Goal: Information Seeking & Learning: Learn about a topic

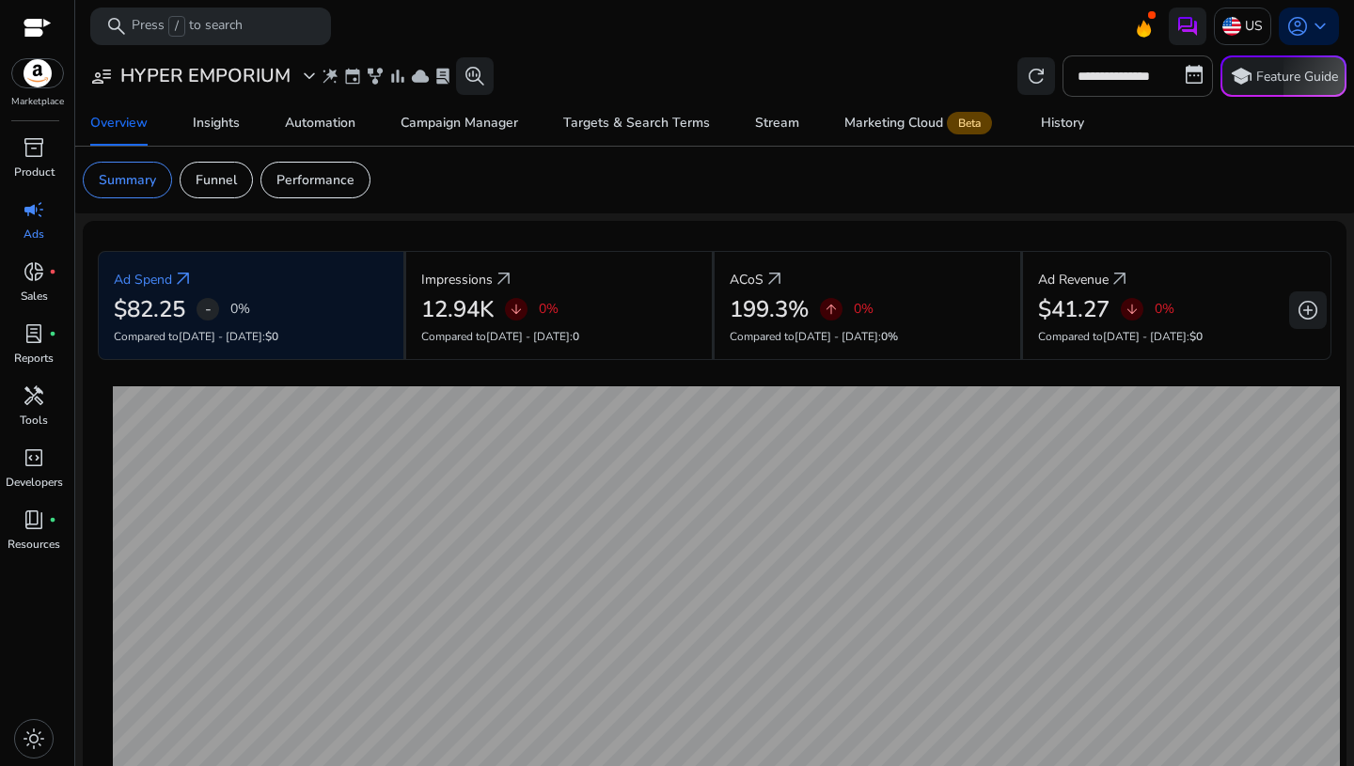
click at [867, 172] on app-sa-custom-tab "Summary Funnel Performance" at bounding box center [715, 180] width 1264 height 37
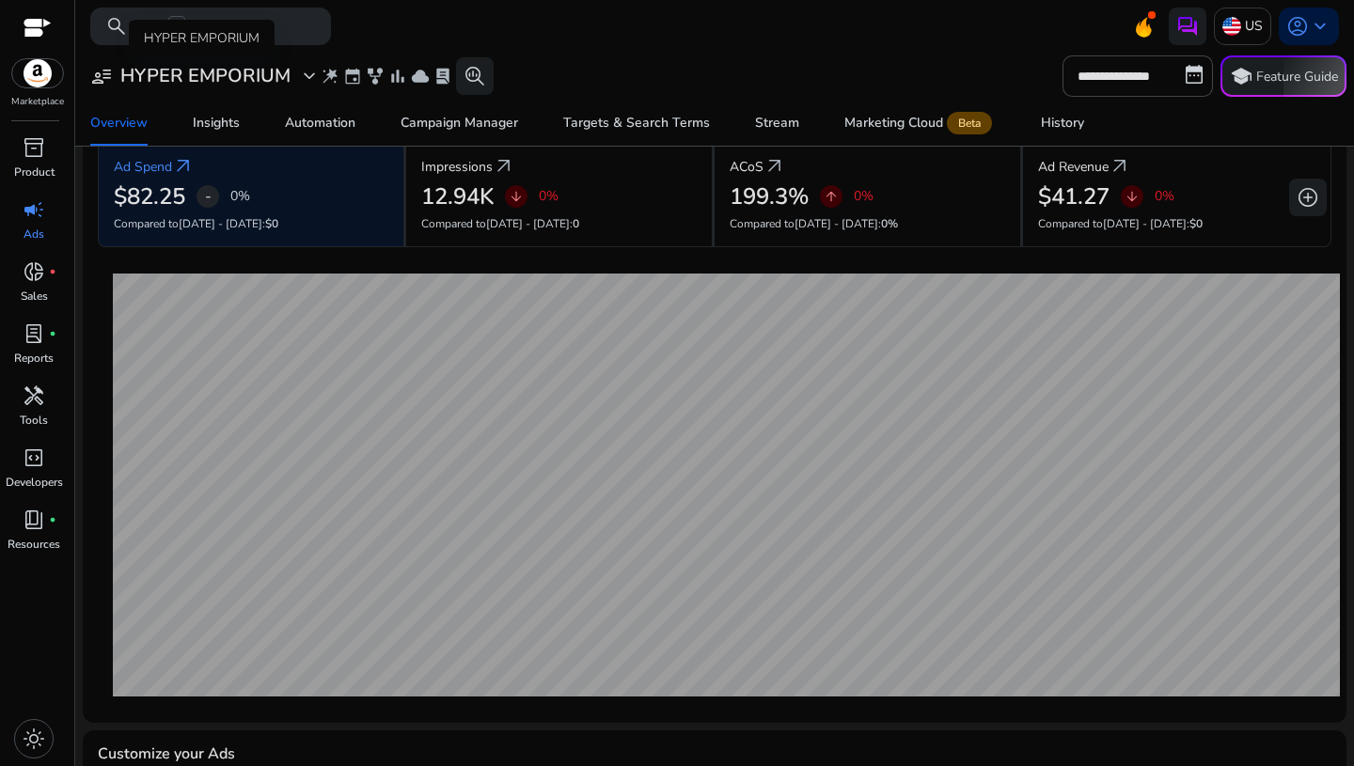
click at [309, 75] on span "expand_more" at bounding box center [309, 76] width 23 height 23
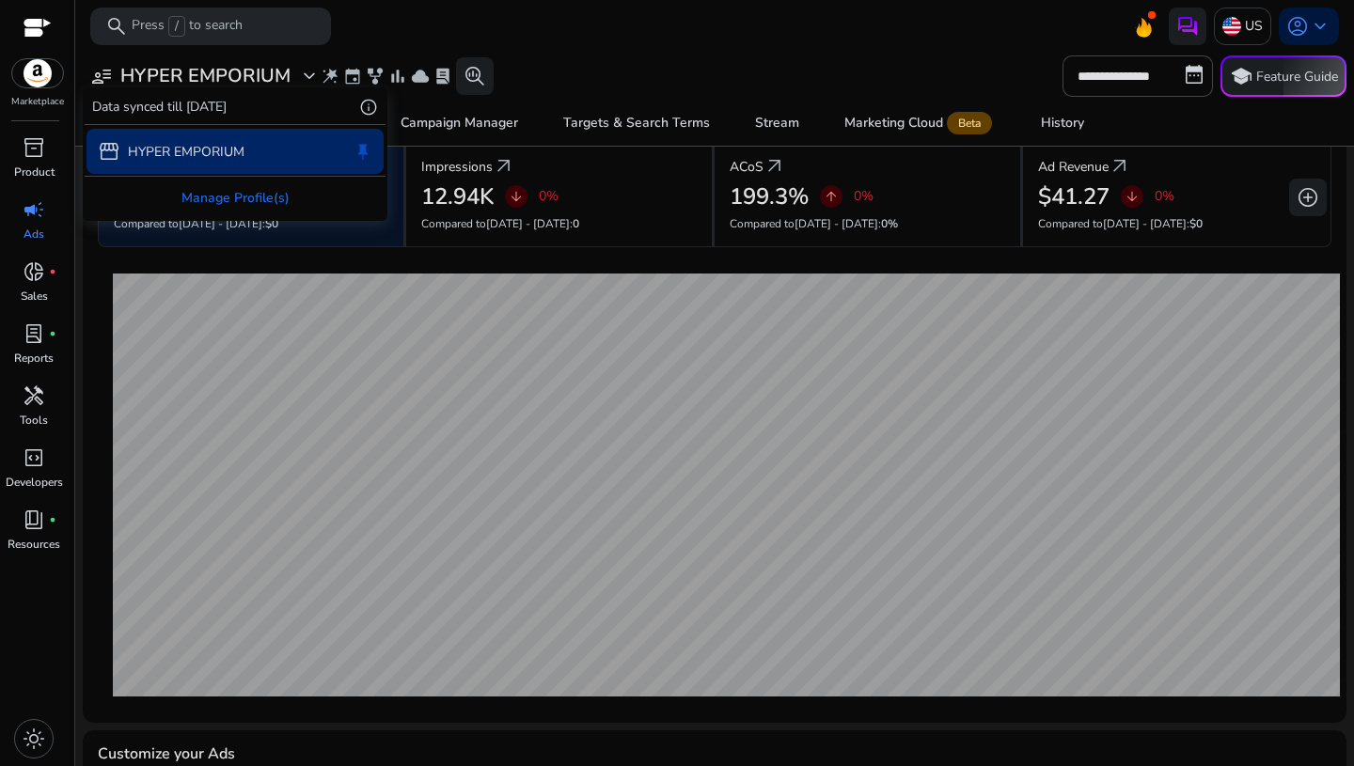
click at [311, 79] on div at bounding box center [677, 383] width 1354 height 766
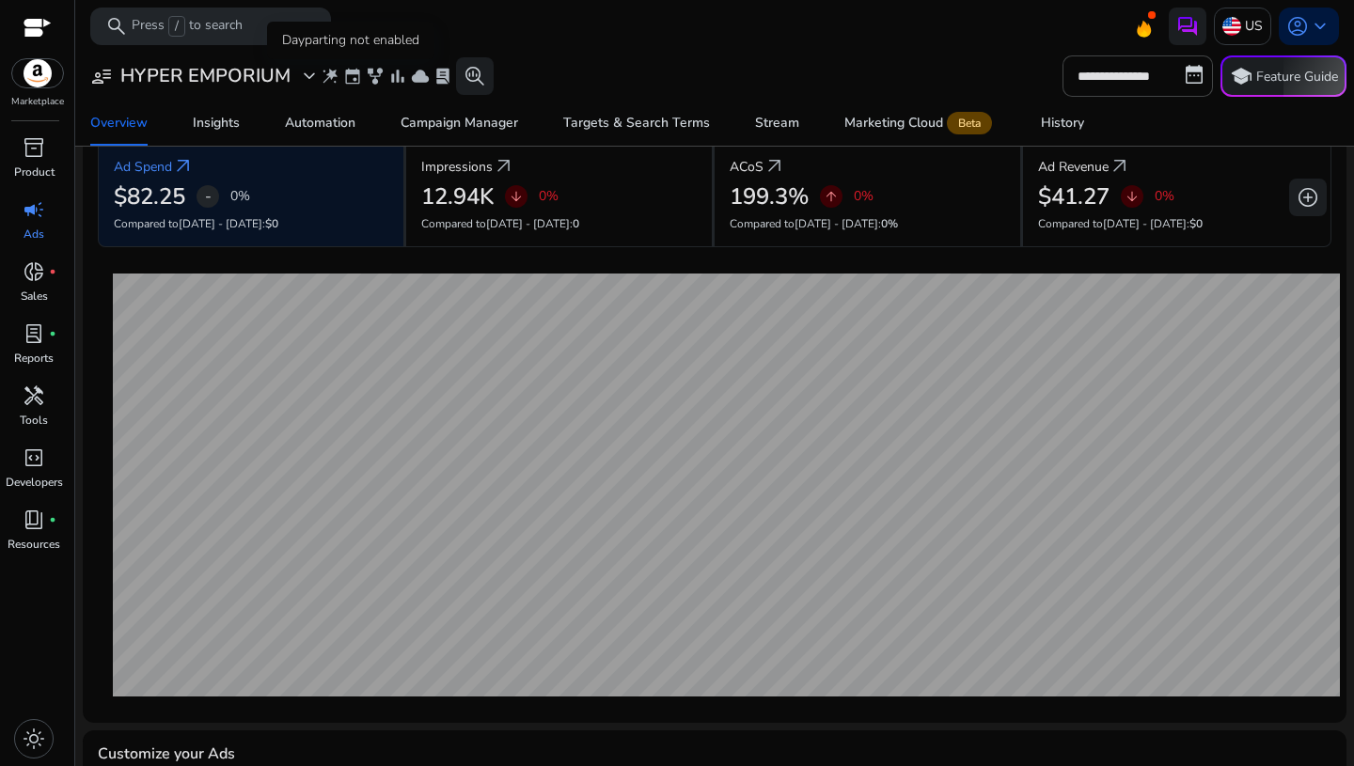
click at [351, 81] on span "event" at bounding box center [352, 76] width 19 height 19
click at [351, 75] on span "event" at bounding box center [352, 76] width 19 height 19
click at [476, 80] on span "search_insights" at bounding box center [475, 76] width 23 height 23
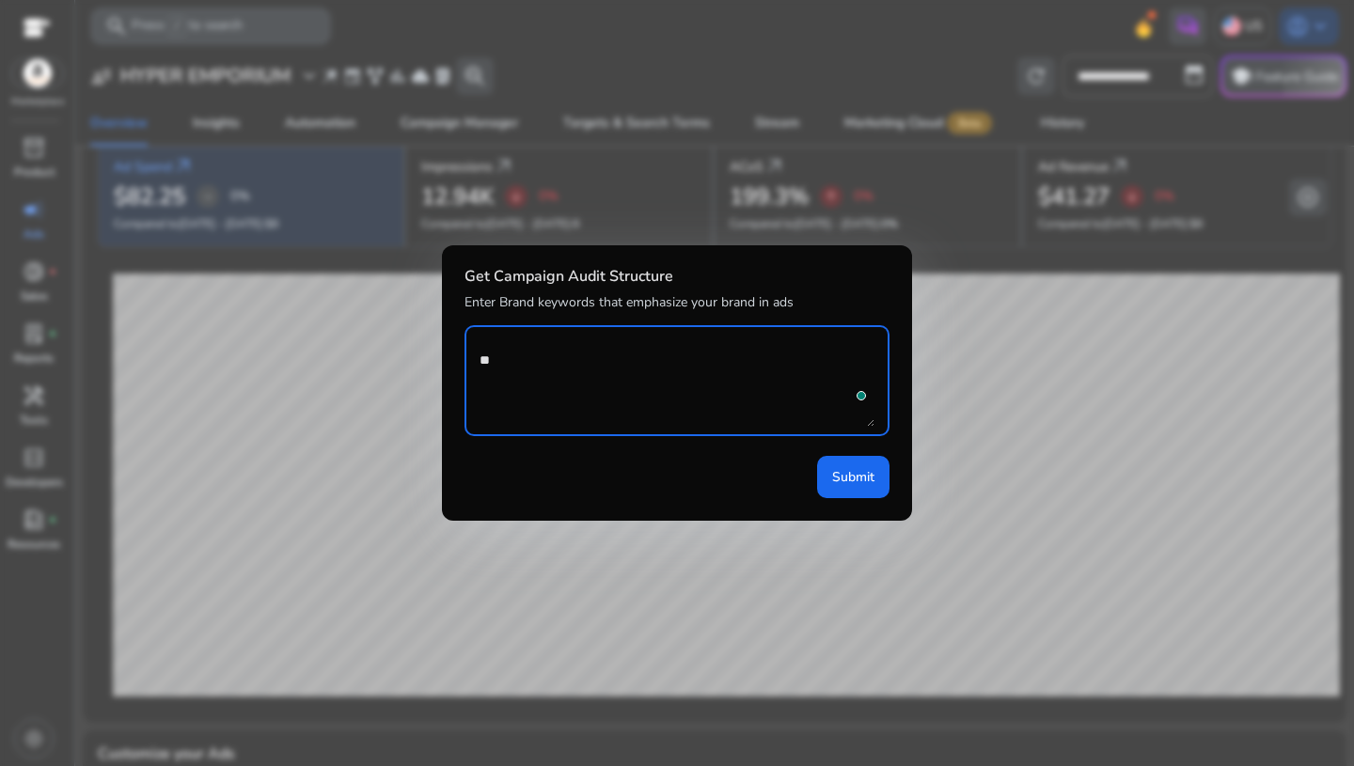
type textarea "*"
type textarea "**********"
click at [845, 482] on span "Submit" at bounding box center [853, 477] width 42 height 20
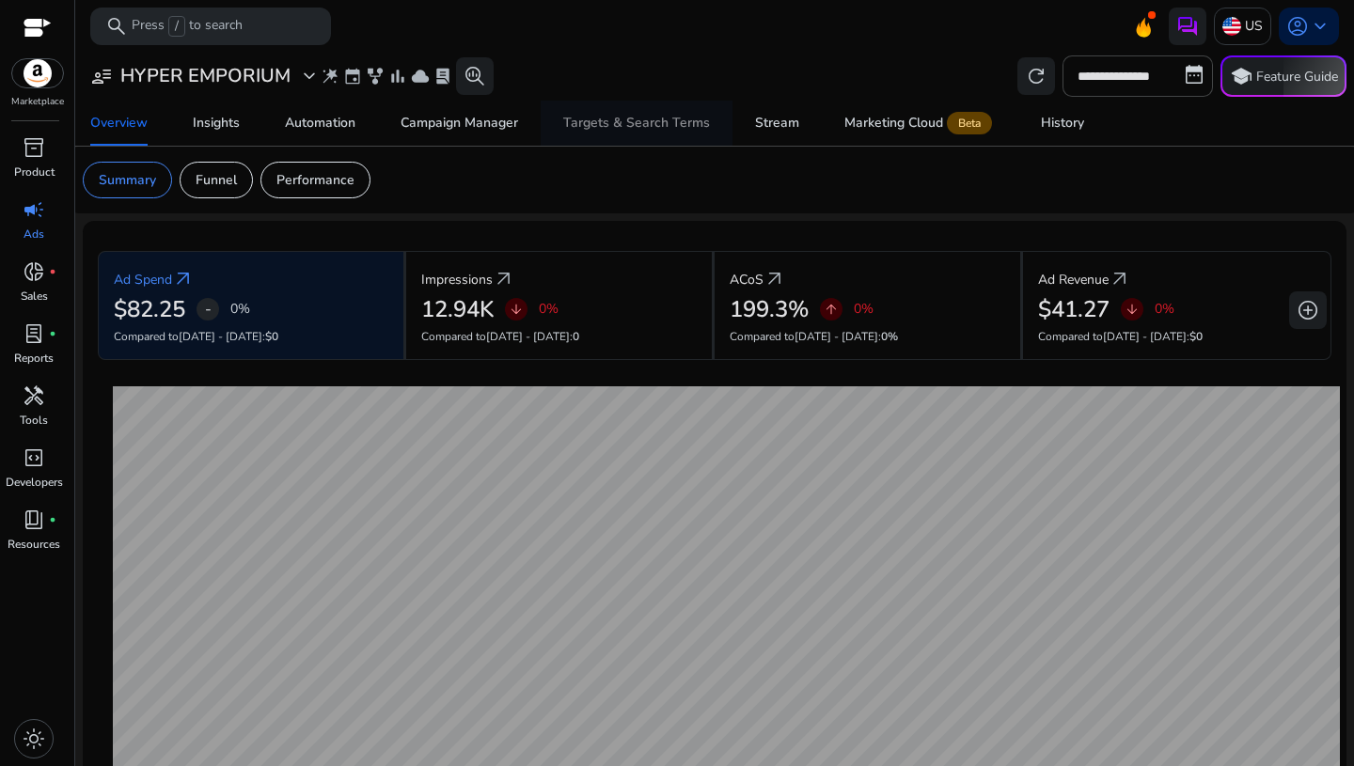
click at [641, 130] on div "Targets & Search Terms" at bounding box center [636, 123] width 147 height 13
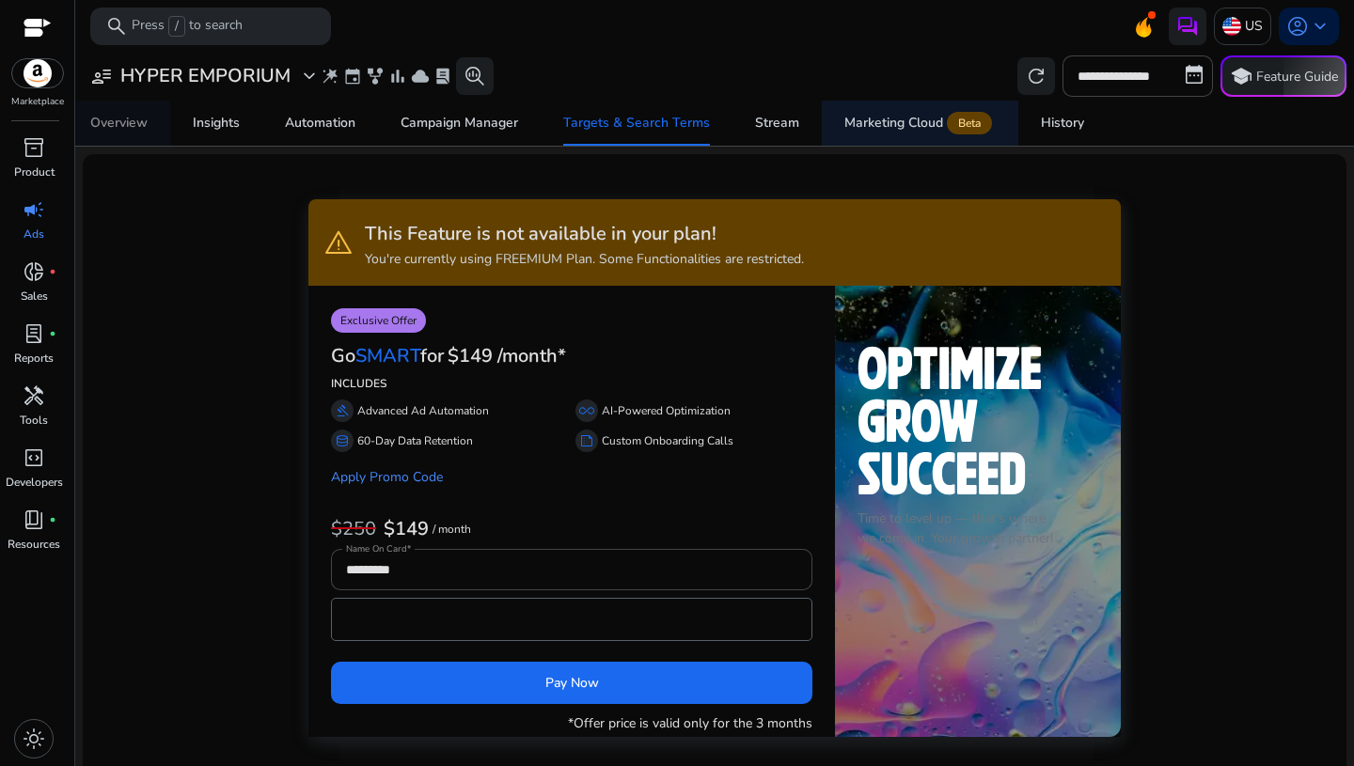
click at [125, 123] on div "Overview" at bounding box center [118, 123] width 57 height 13
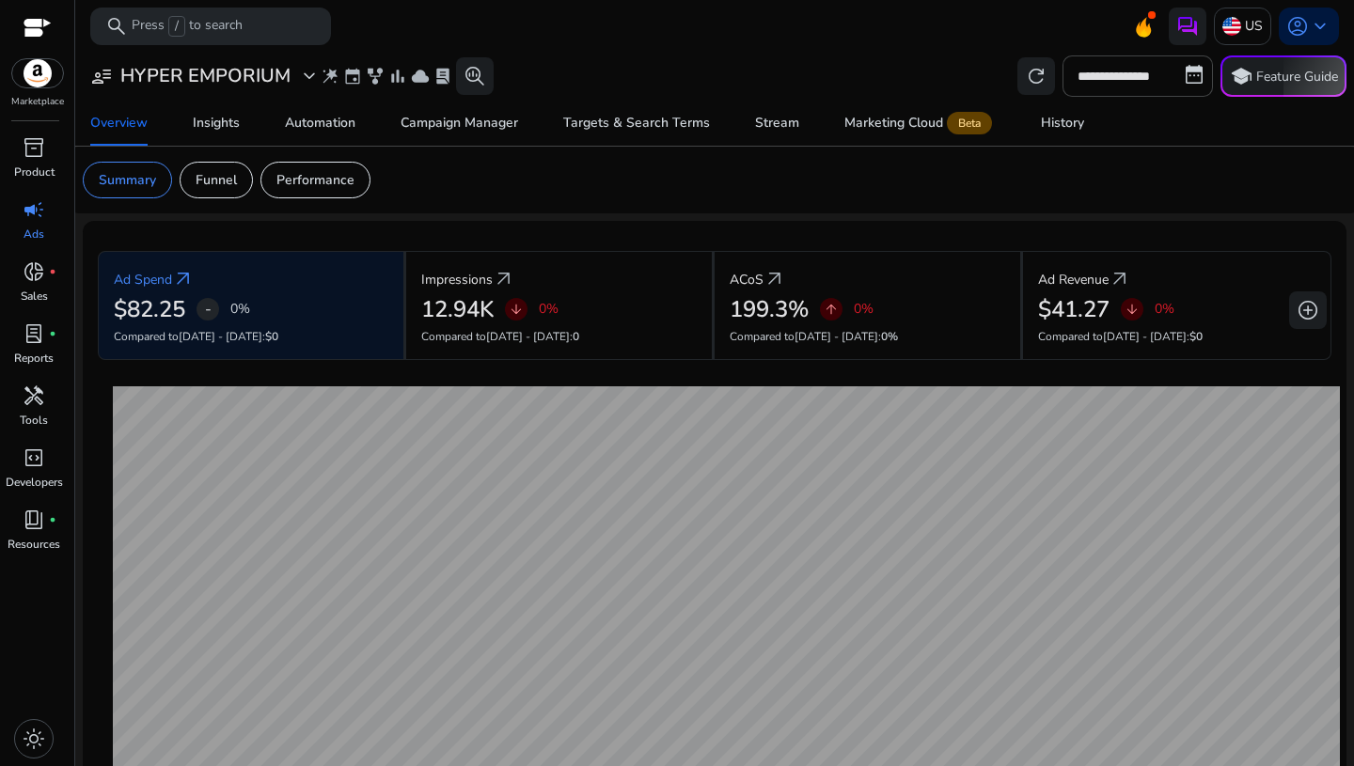
click at [1129, 375] on div "Current Ad Spend [DATE] $2.27" at bounding box center [726, 598] width 1256 height 446
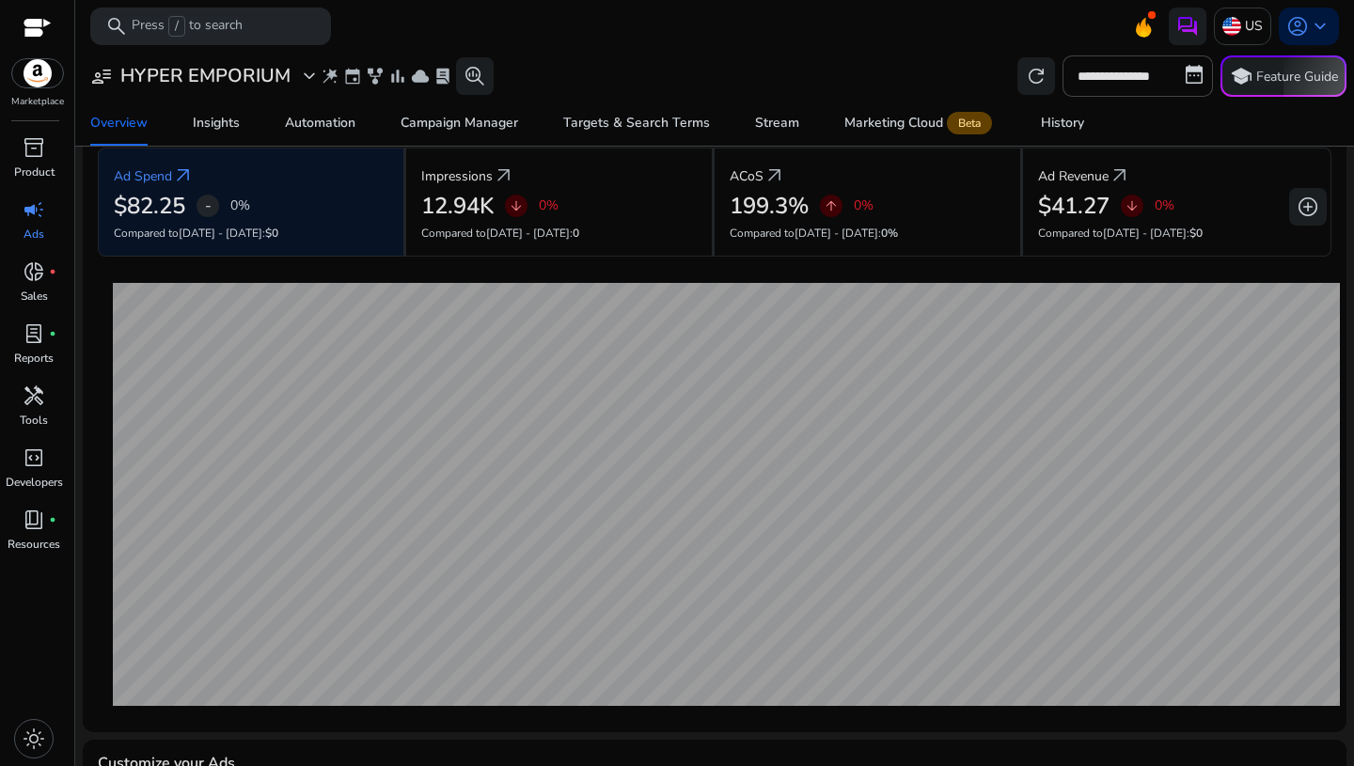
scroll to position [75, 0]
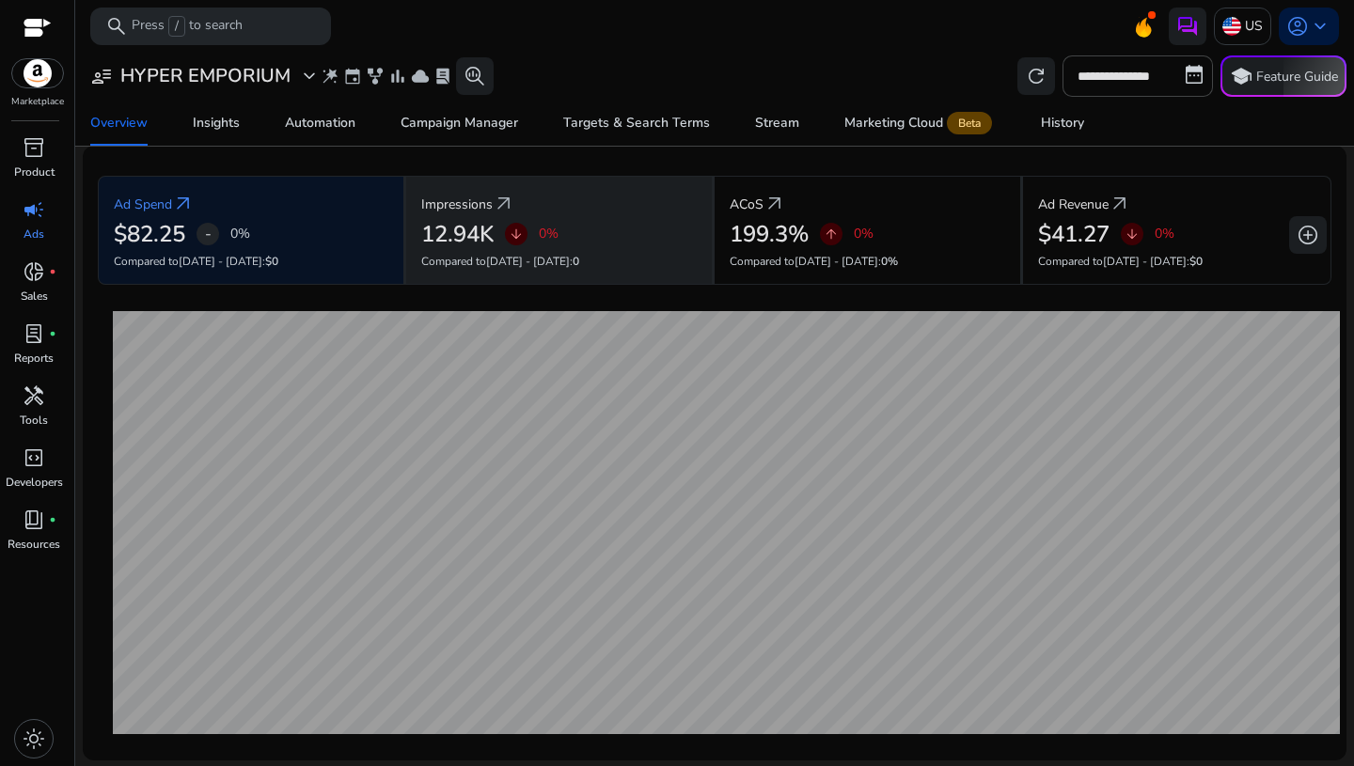
click at [451, 230] on h2 "12.94K" at bounding box center [457, 234] width 72 height 27
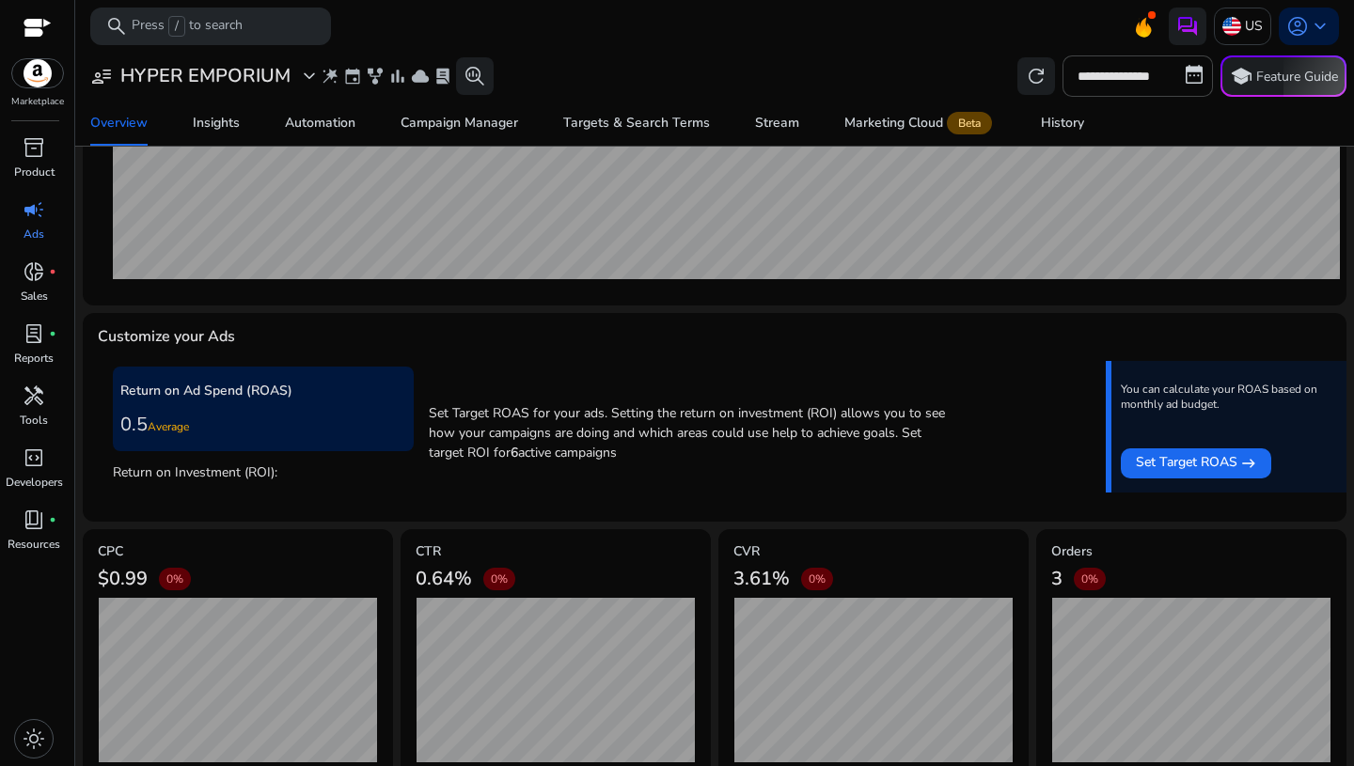
scroll to position [549, 0]
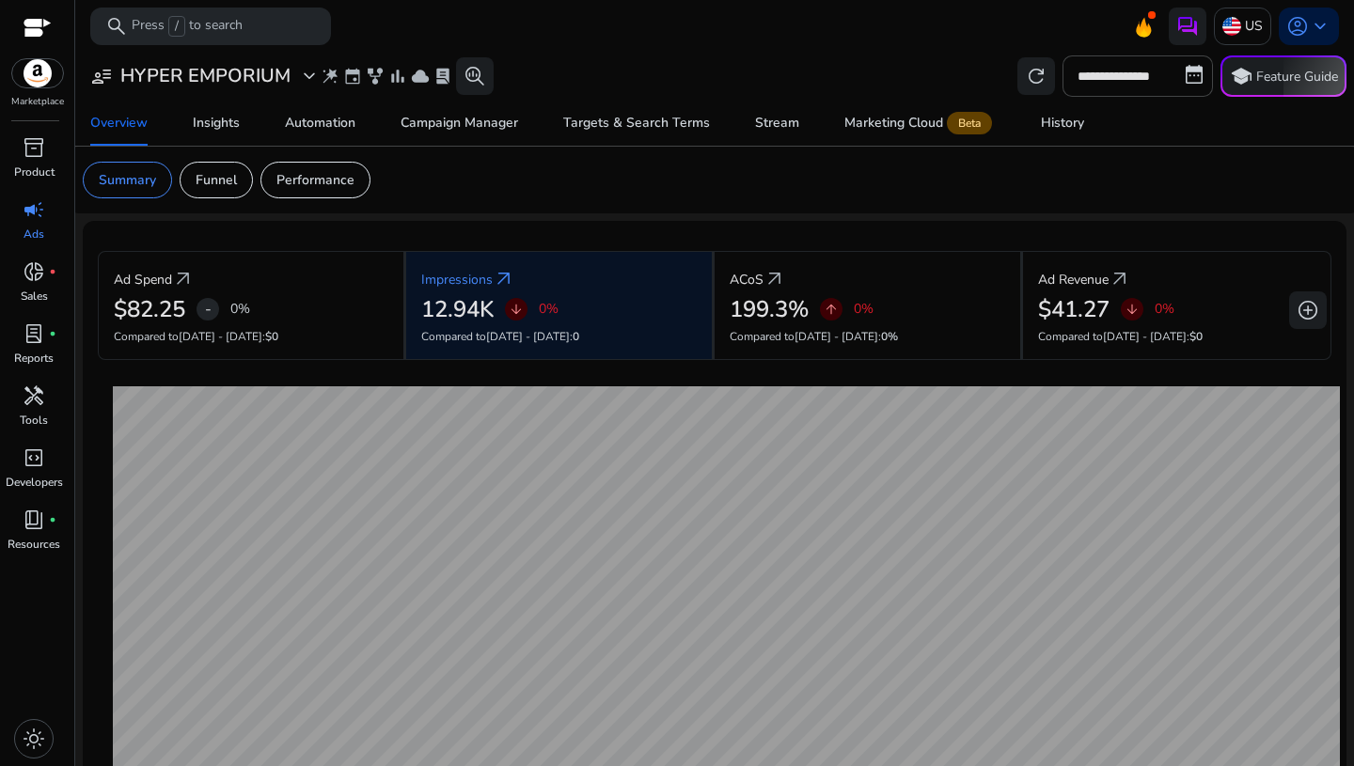
scroll to position [549, 0]
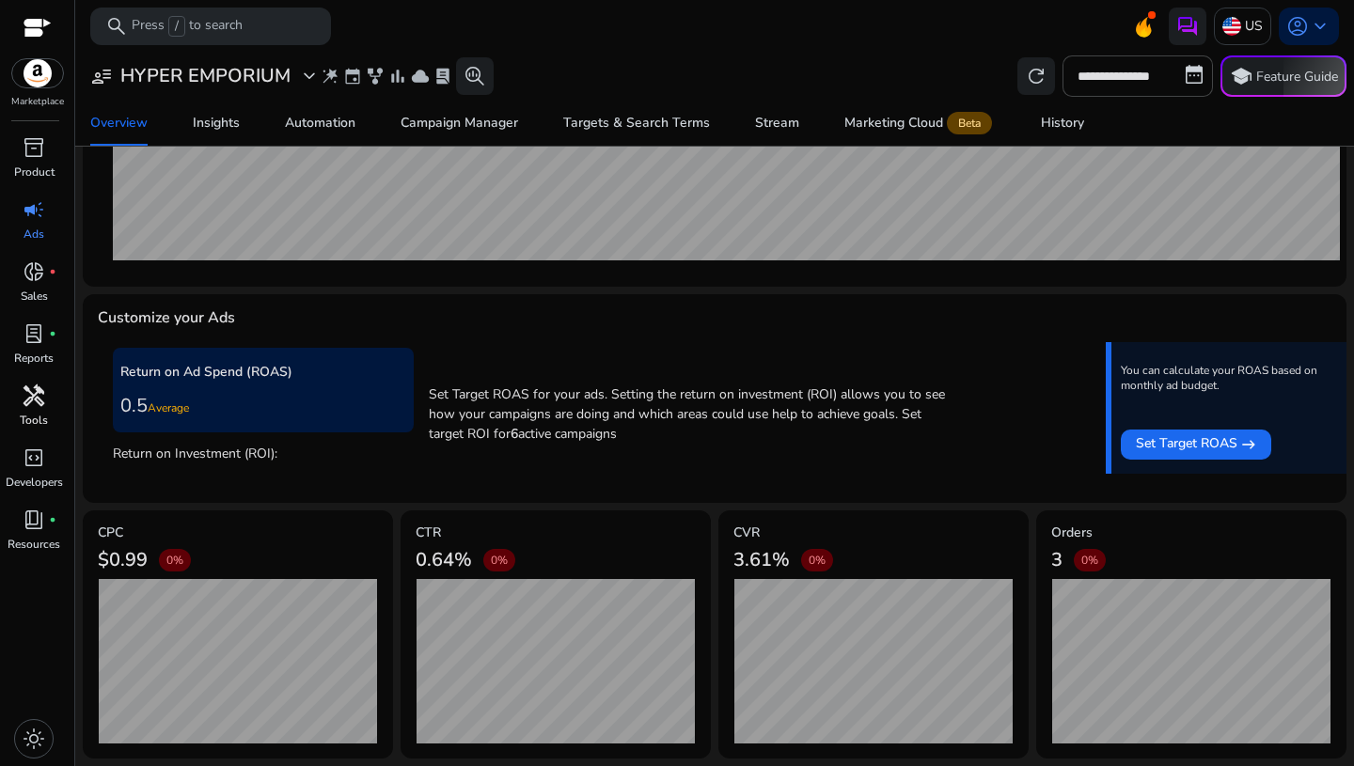
click at [29, 412] on p "Tools" at bounding box center [34, 420] width 28 height 17
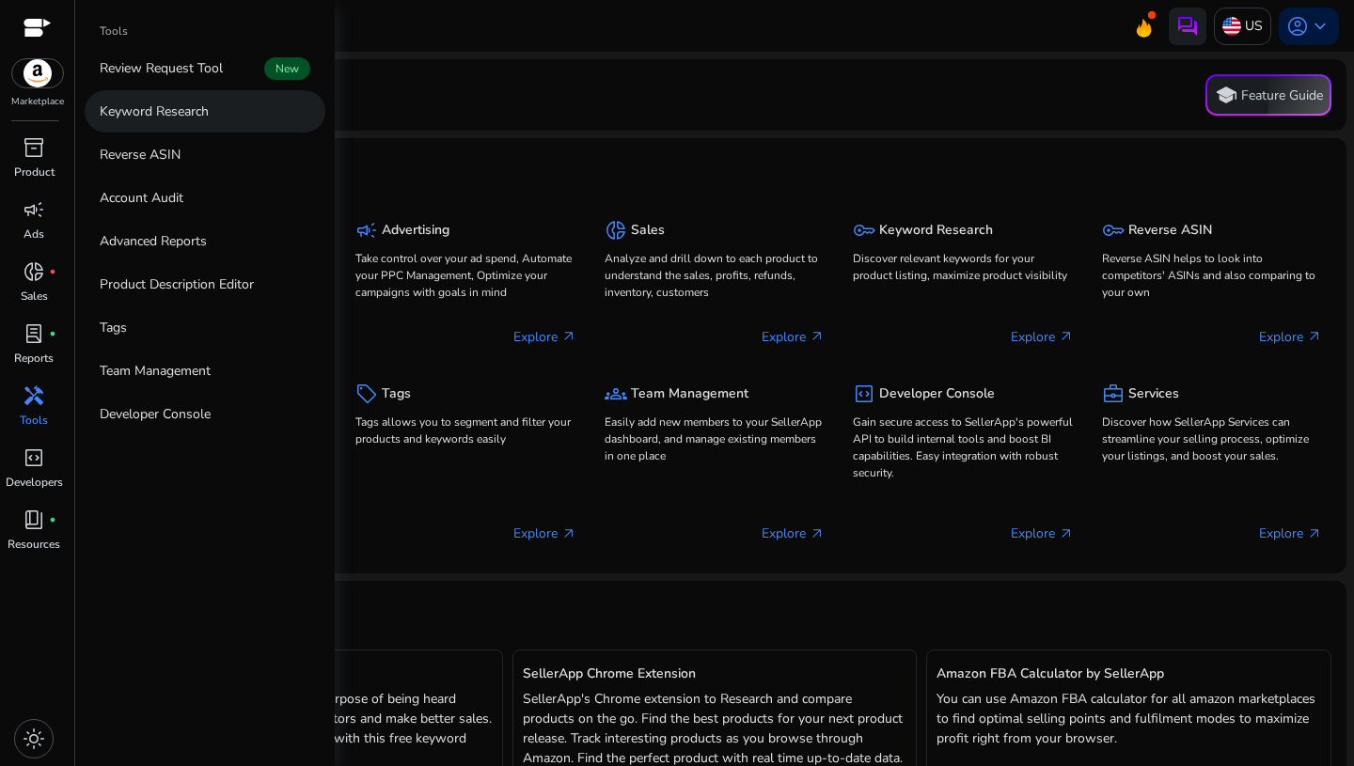
click at [166, 118] on p "Keyword Research" at bounding box center [154, 112] width 109 height 20
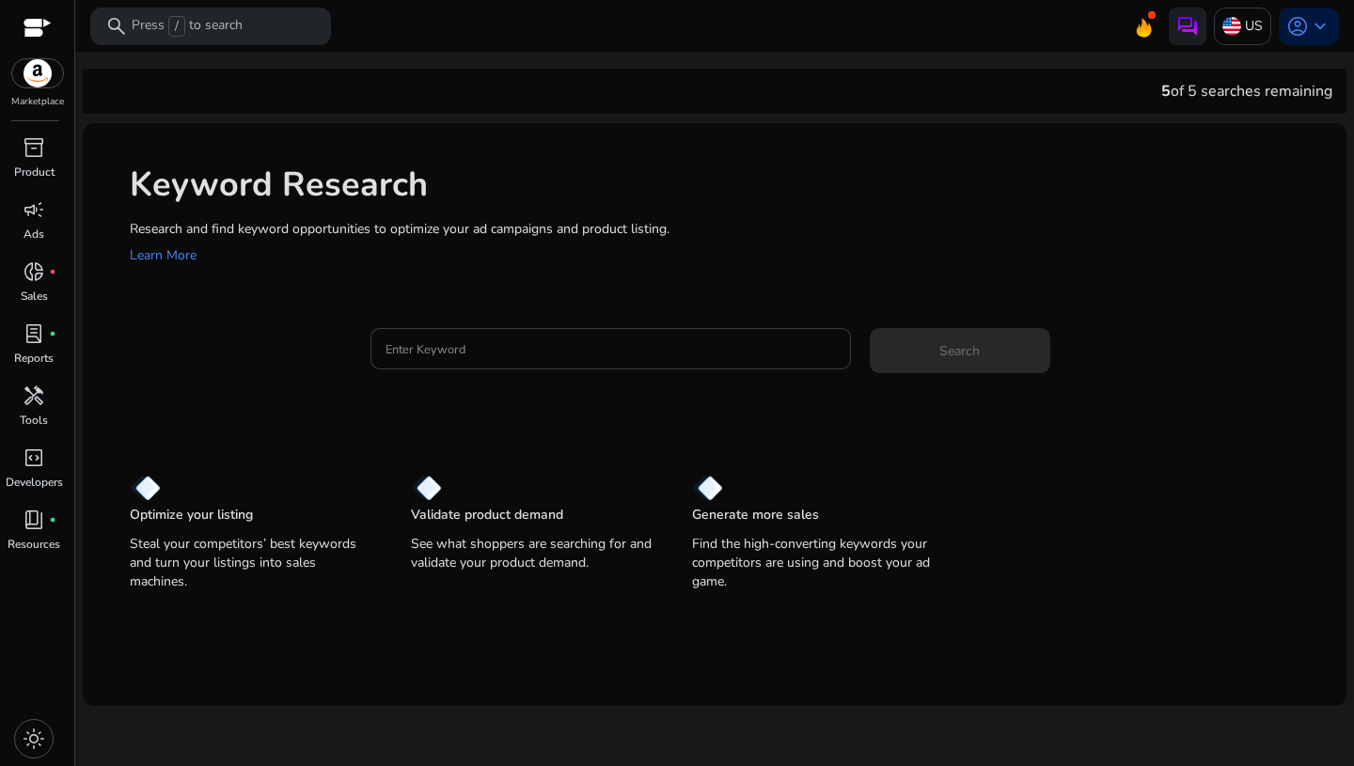
click at [577, 360] on div at bounding box center [611, 348] width 450 height 41
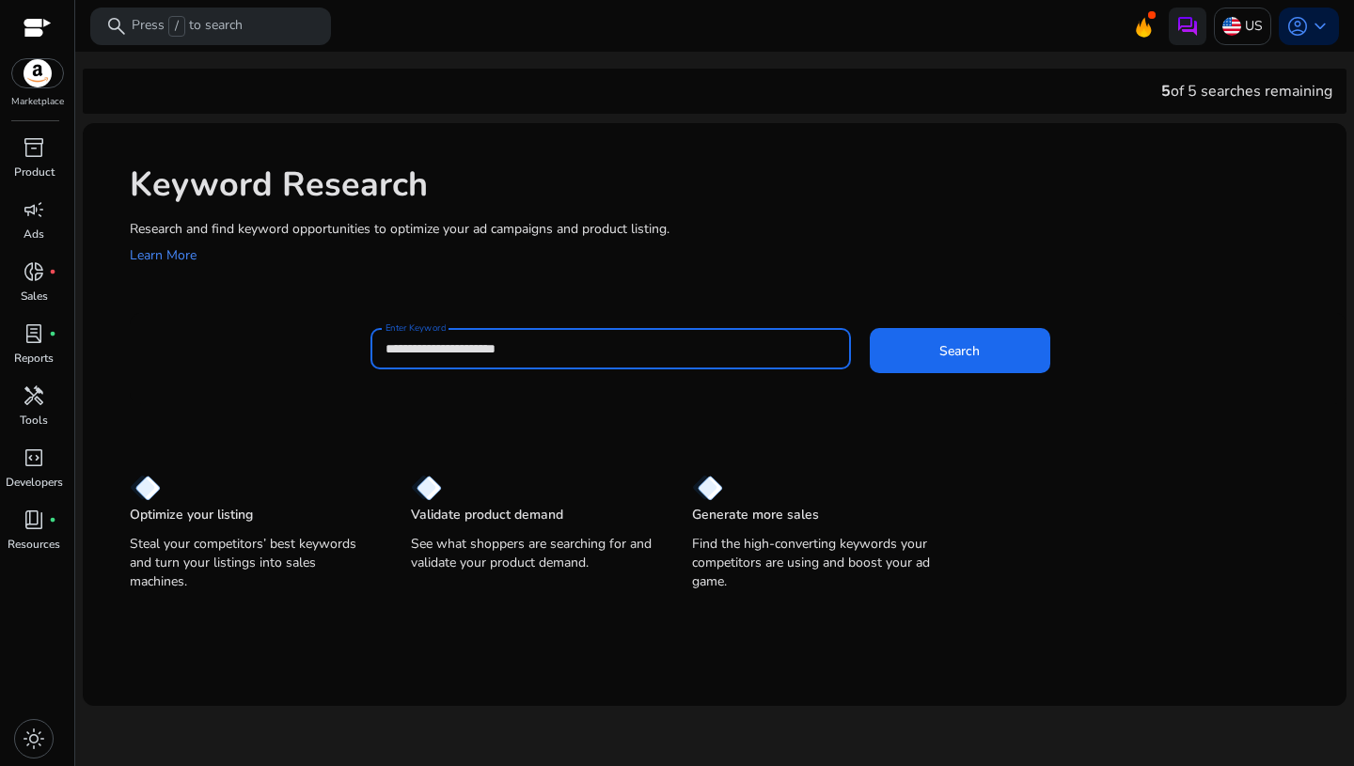
type input "**********"
click at [870, 328] on button "Search" at bounding box center [960, 350] width 181 height 45
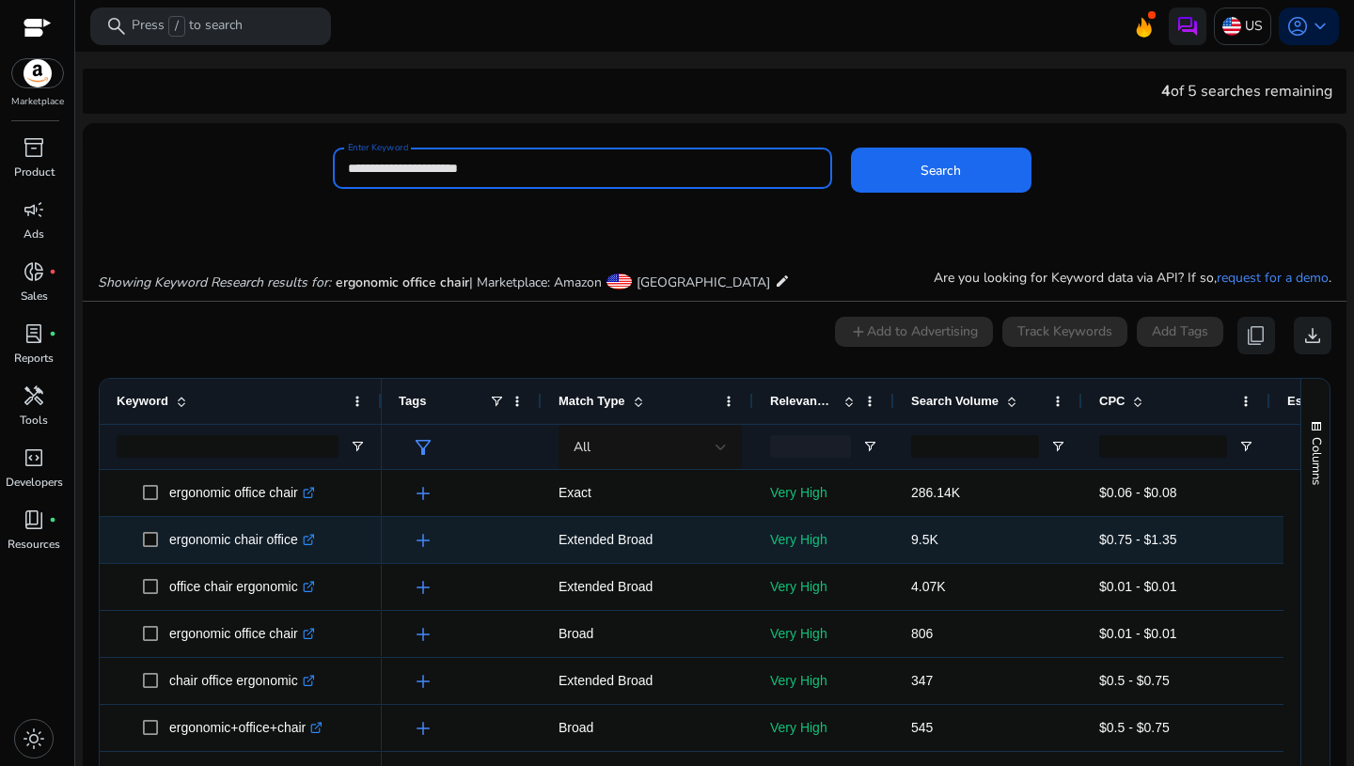
click at [853, 515] on span "Very High" at bounding box center [823, 539] width 107 height 51
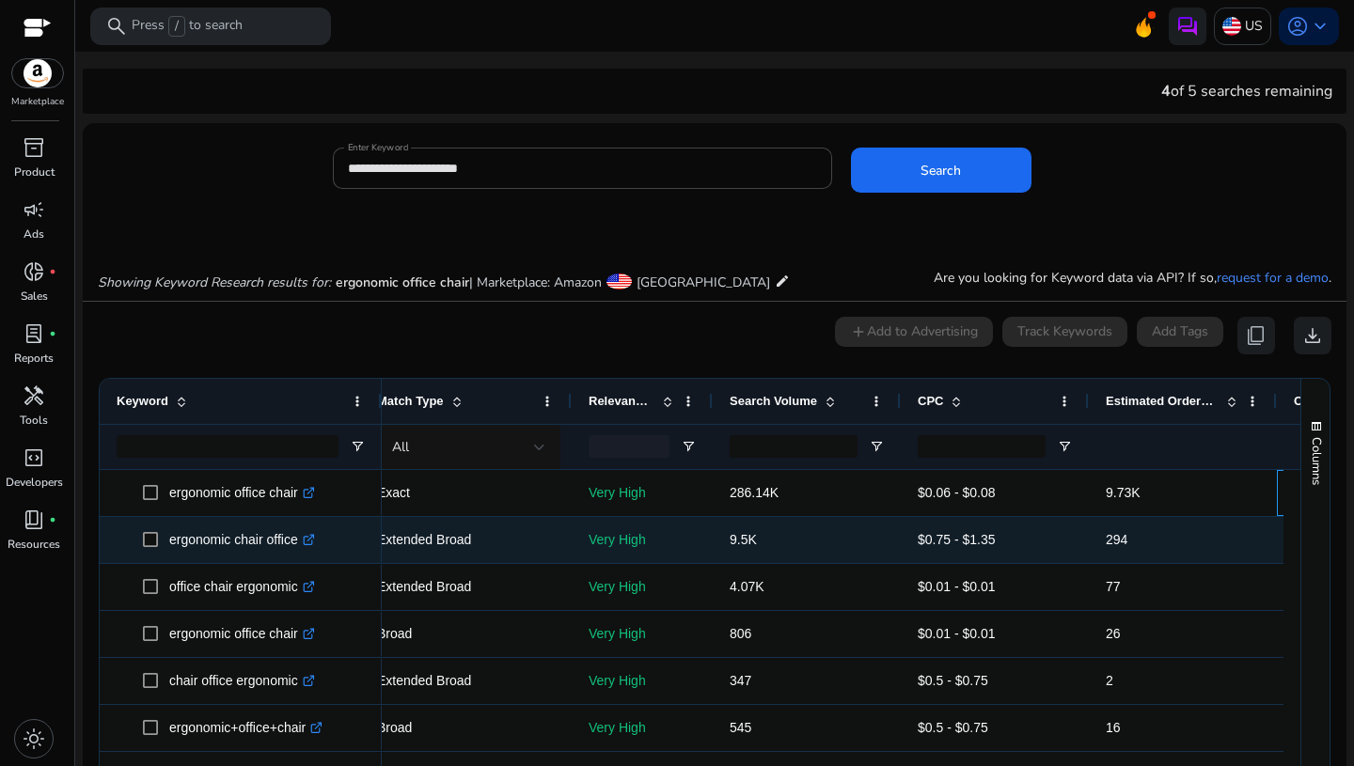
scroll to position [0, 370]
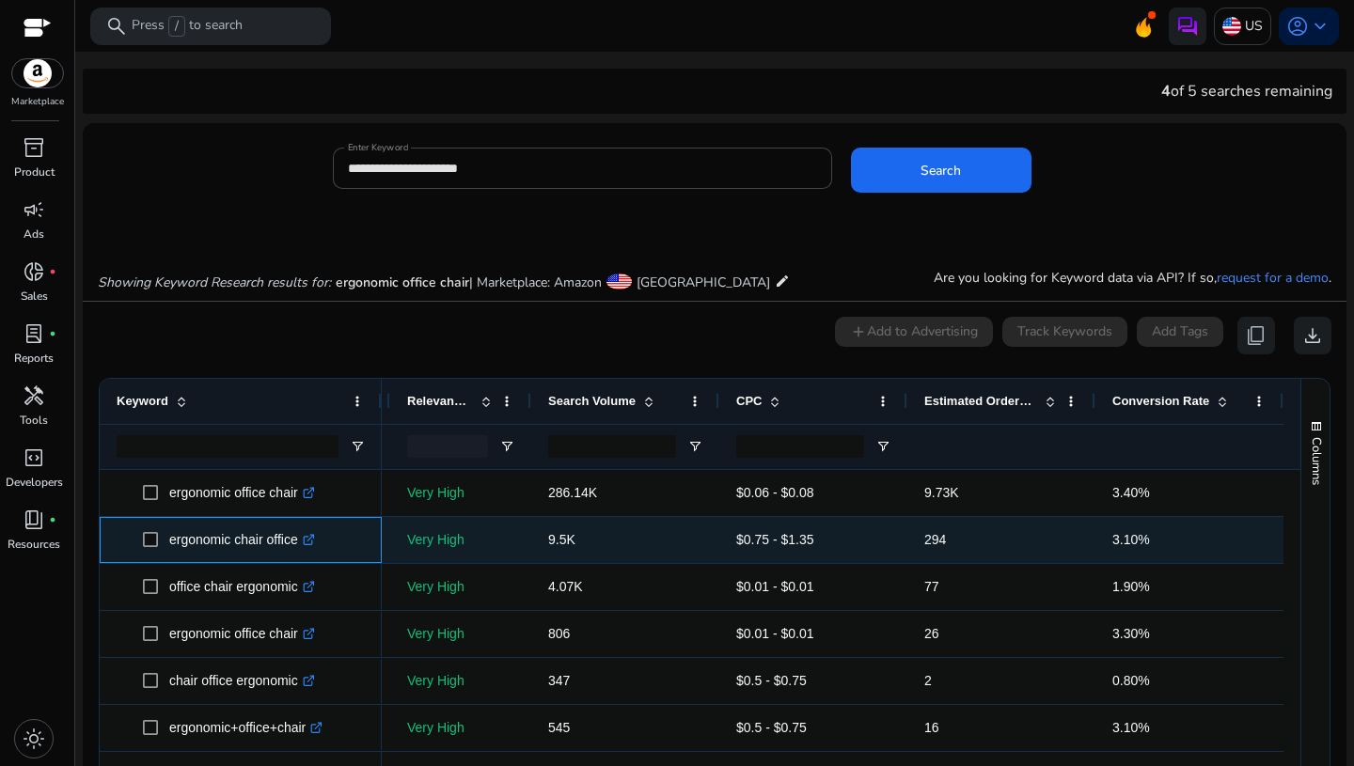
click at [228, 542] on p "ergonomic chair office .st0{fill:#2c8af8}" at bounding box center [242, 540] width 146 height 39
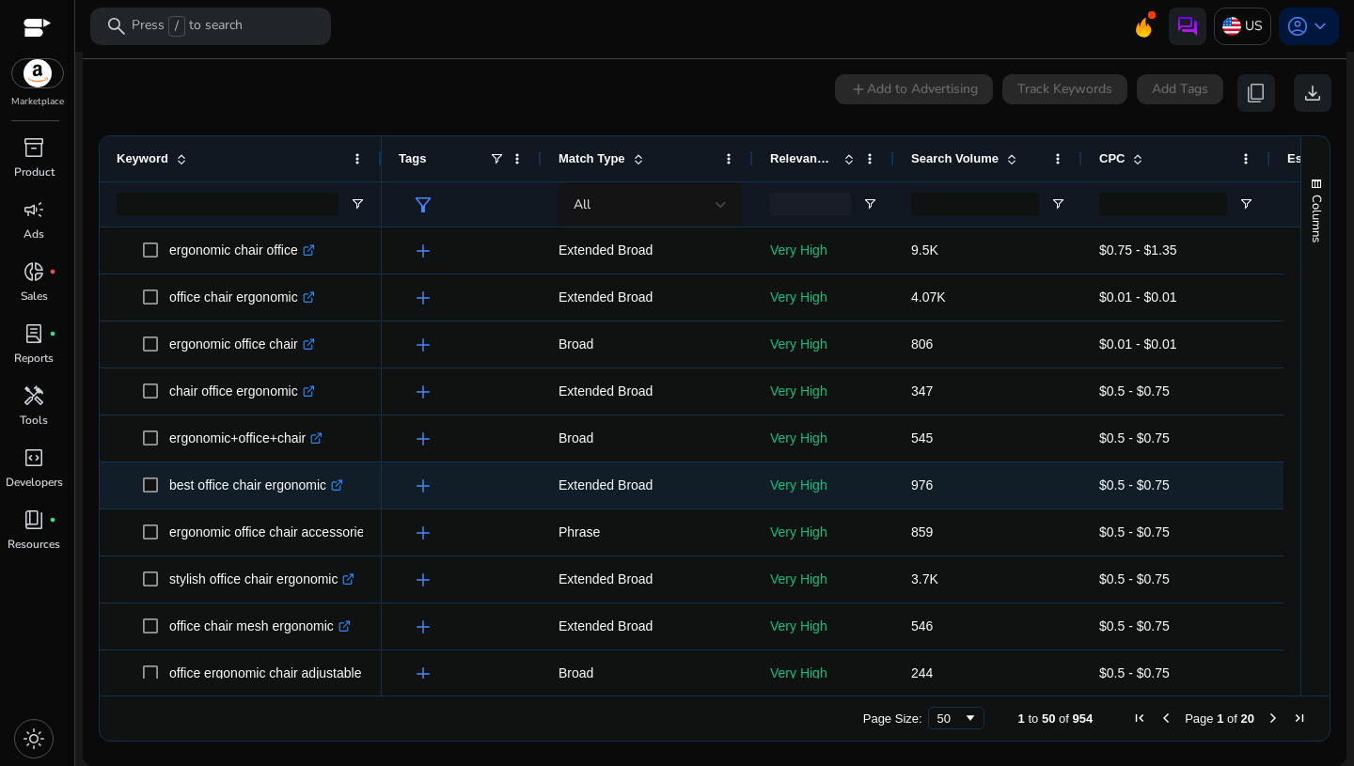
scroll to position [0, 0]
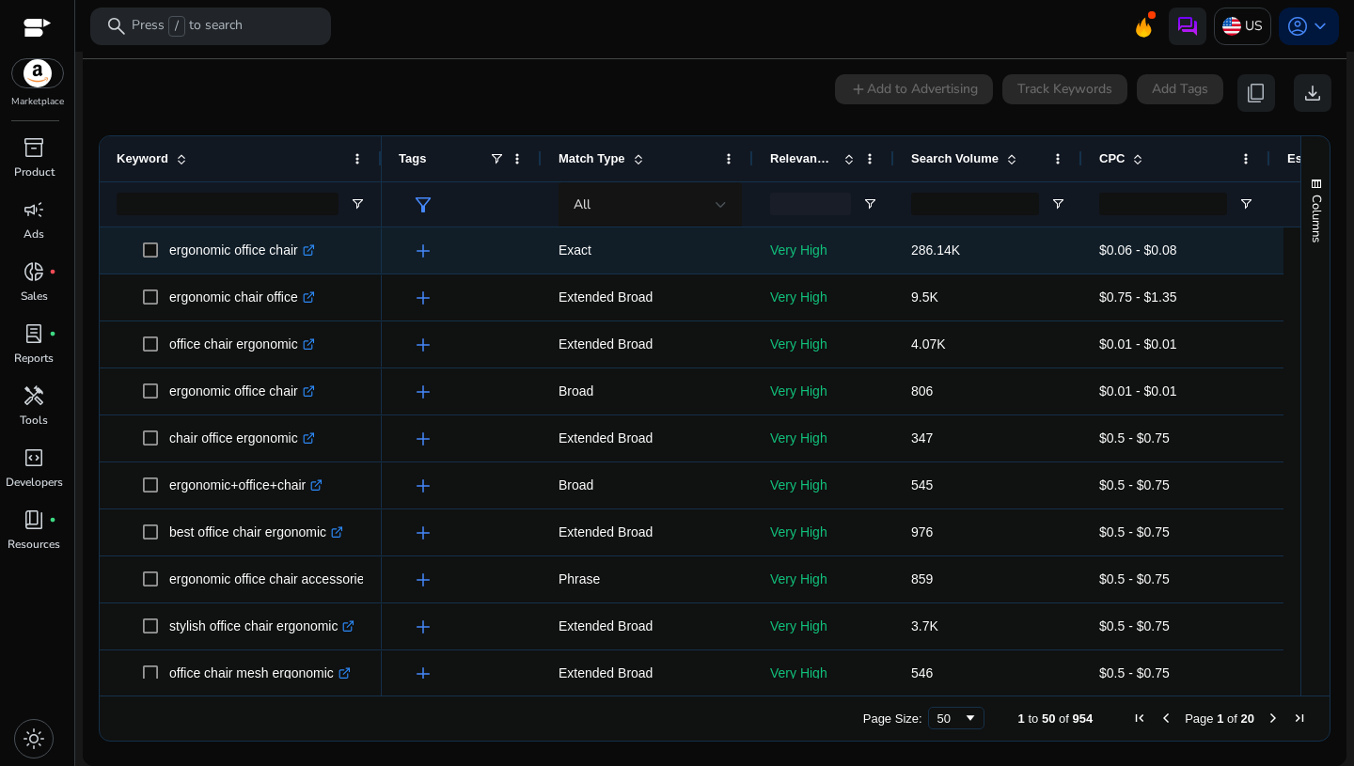
click at [425, 254] on span "add" at bounding box center [423, 251] width 23 height 23
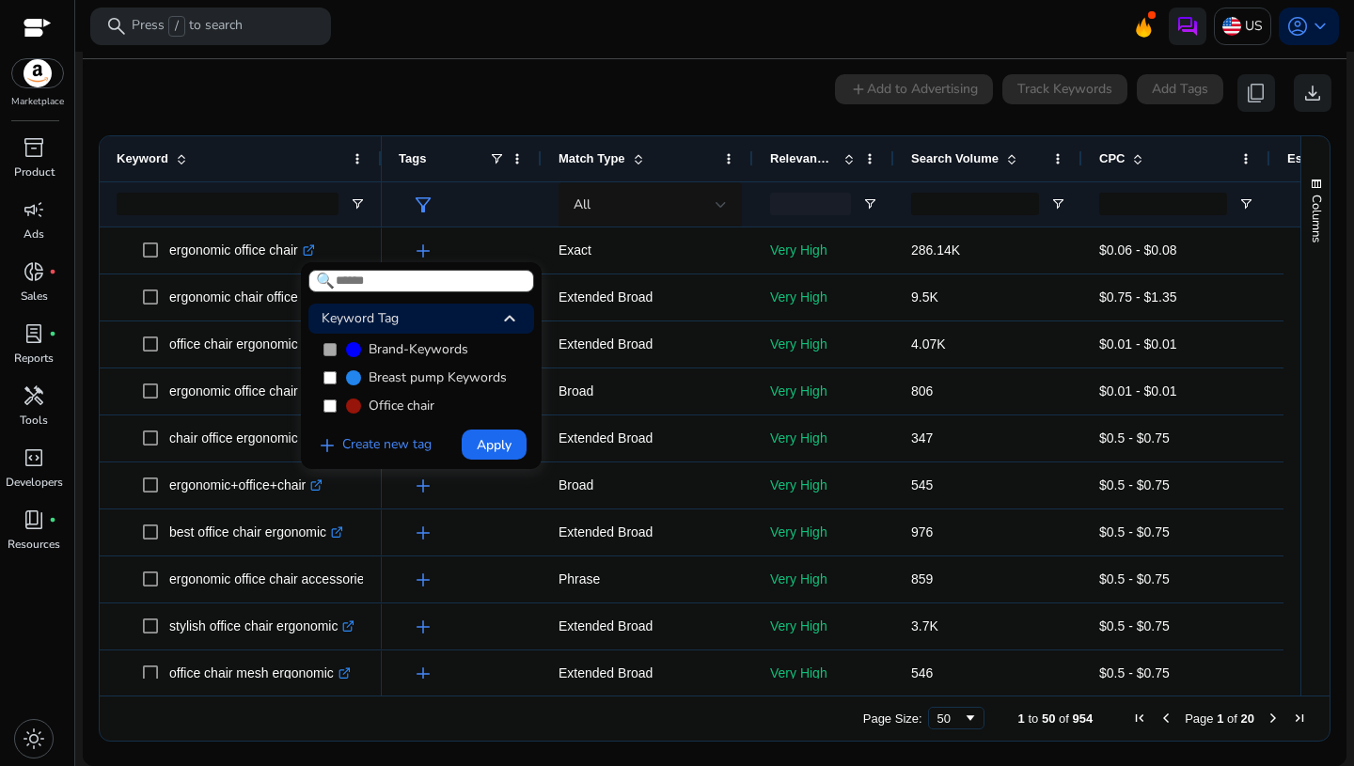
click at [403, 406] on span "Office chair" at bounding box center [402, 406] width 66 height 19
click at [499, 449] on span "Apply" at bounding box center [494, 445] width 35 height 20
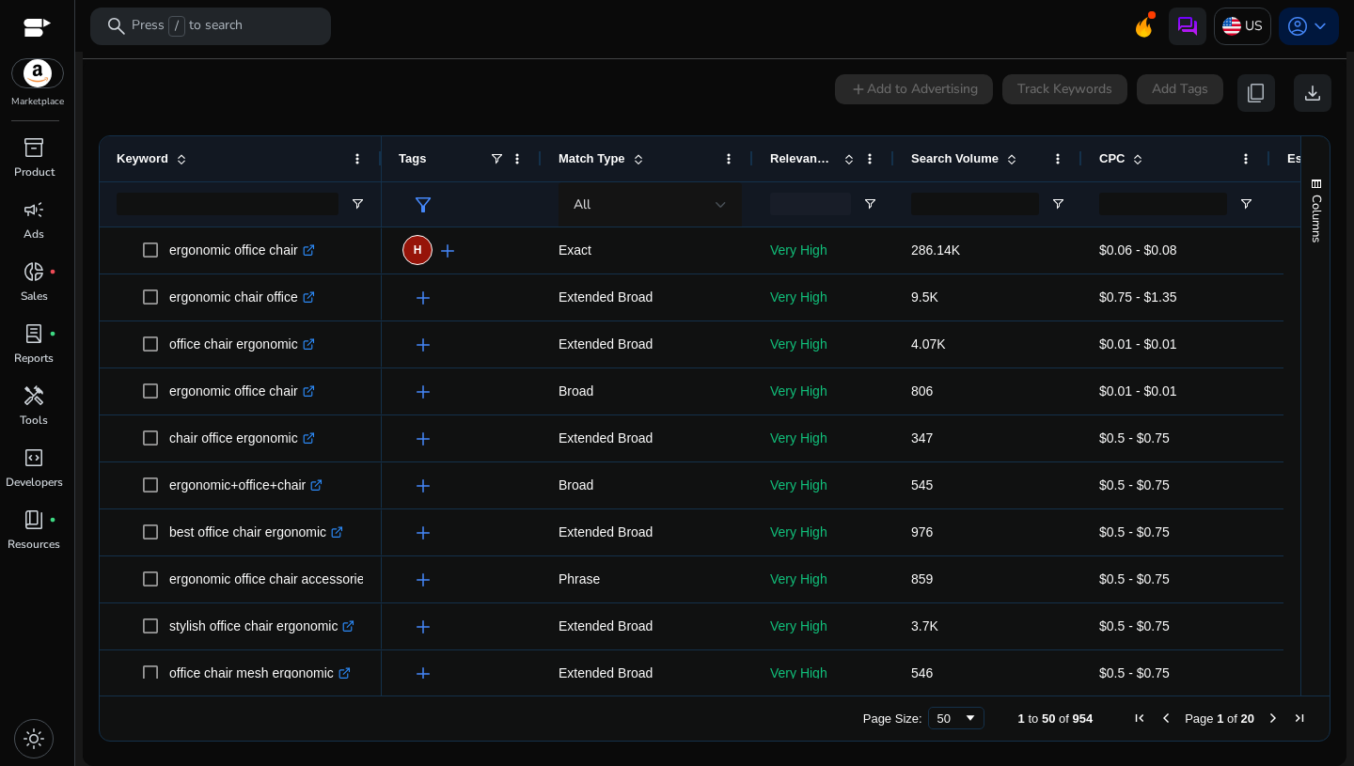
click at [607, 164] on span "Match Type" at bounding box center [592, 158] width 67 height 14
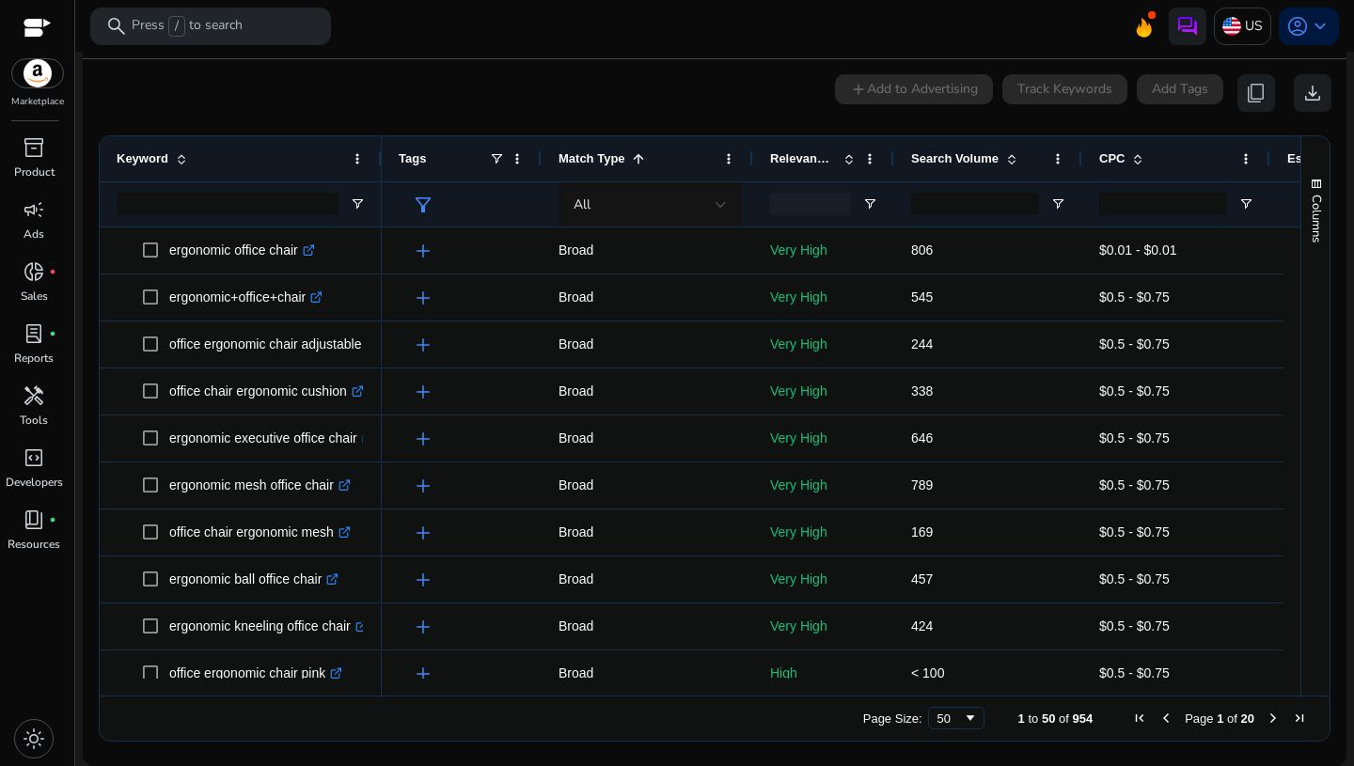
click at [607, 164] on span "Match Type" at bounding box center [592, 158] width 67 height 14
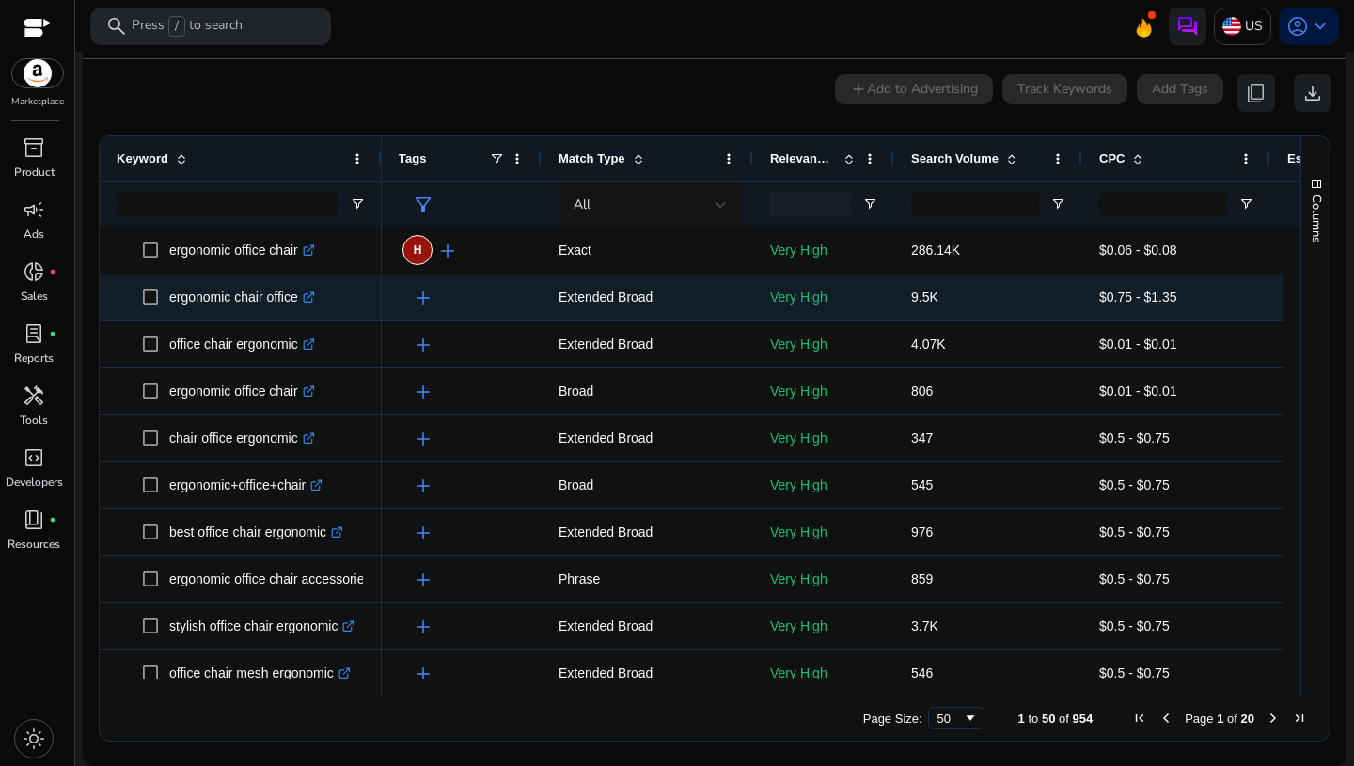
click at [1204, 294] on span "$0.75 - $1.35" at bounding box center [1176, 297] width 154 height 39
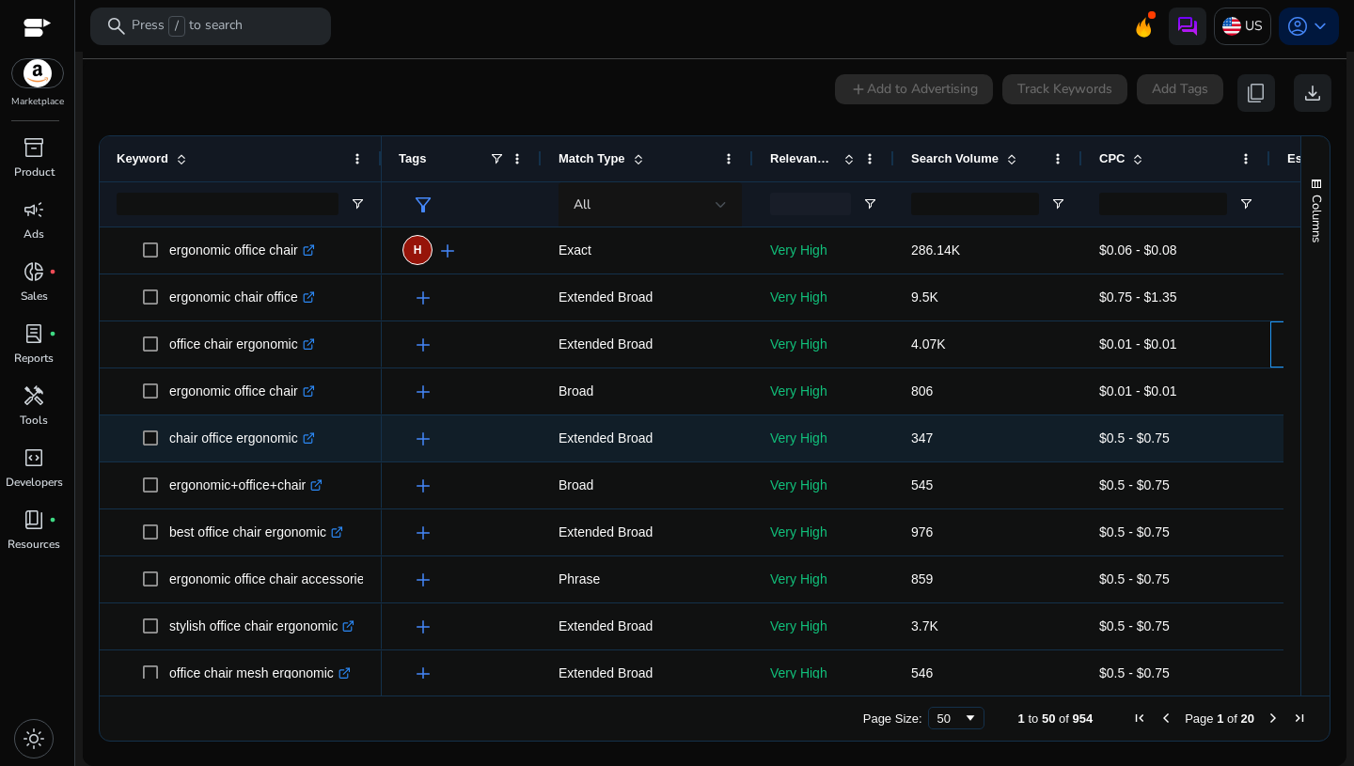
scroll to position [0, 181]
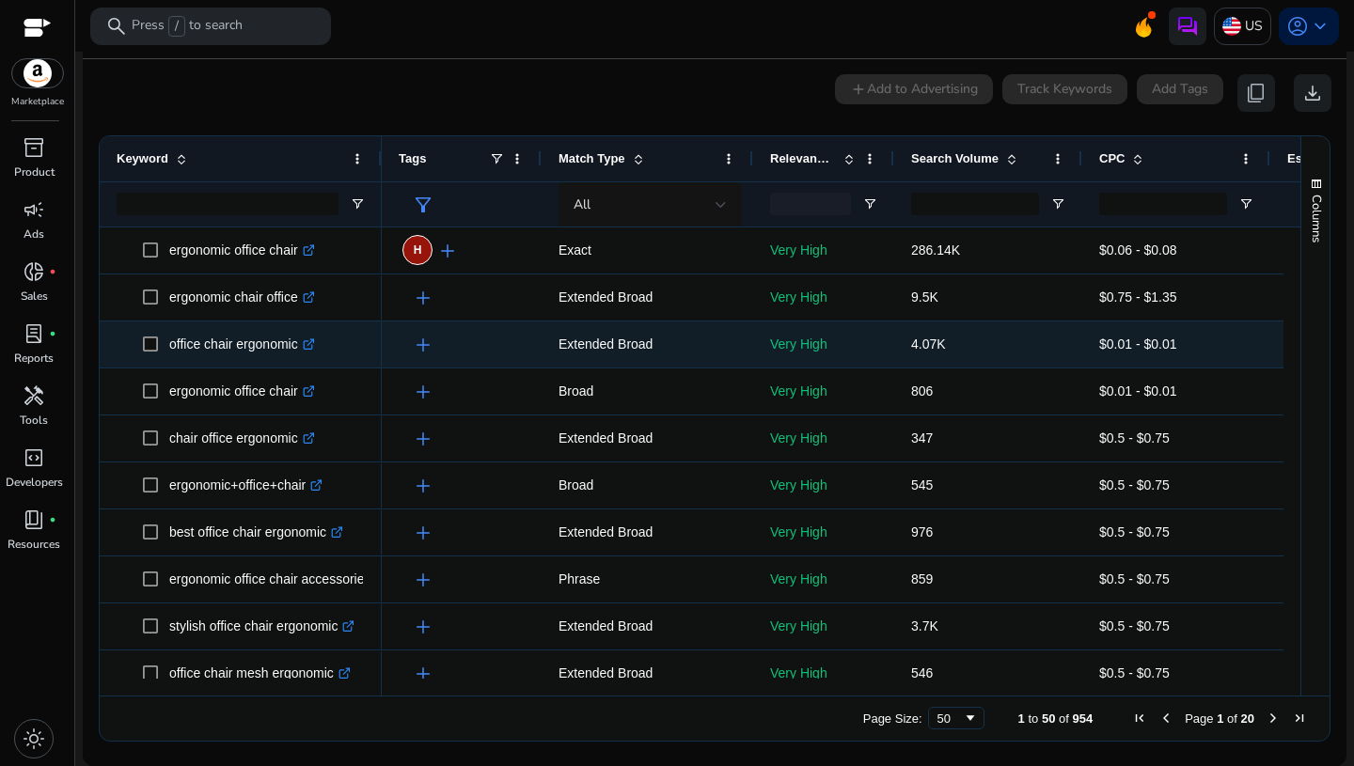
click at [808, 345] on p "Very High" at bounding box center [823, 344] width 107 height 39
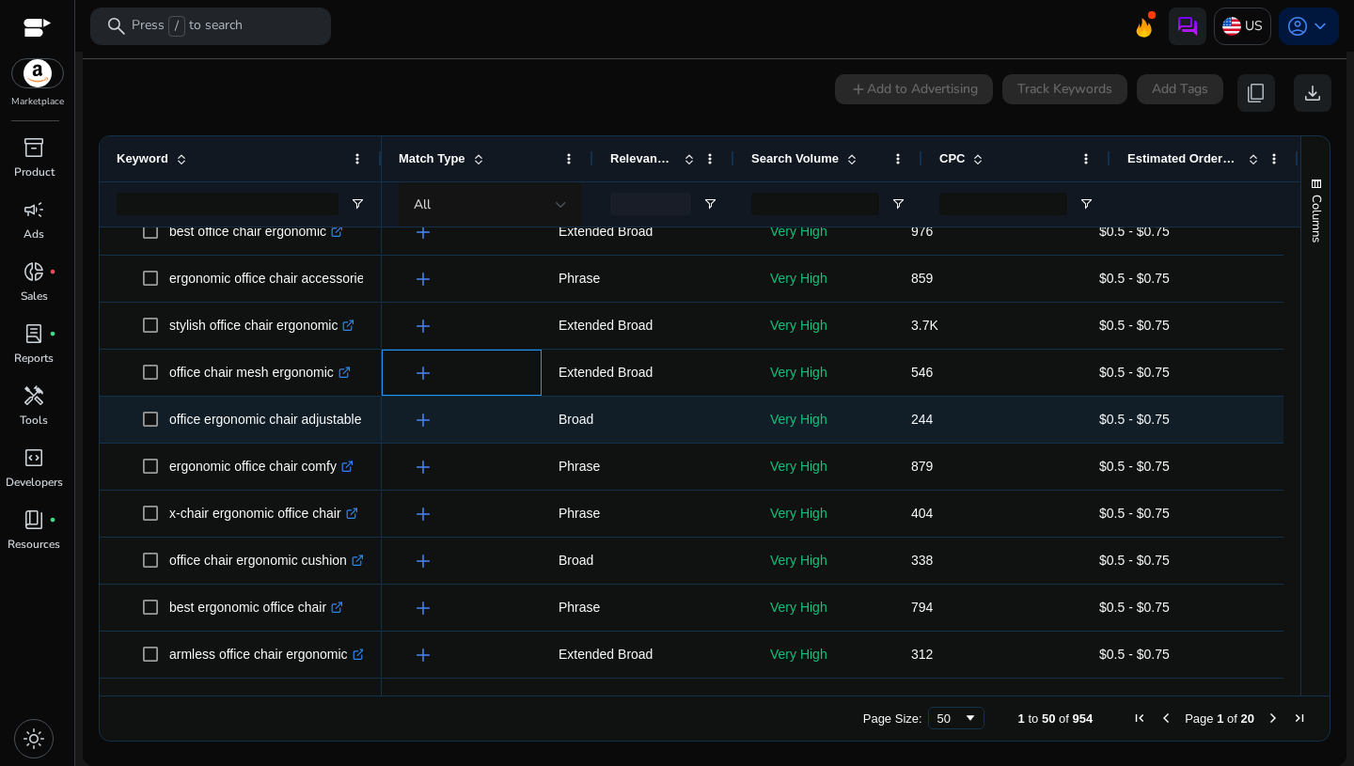
scroll to position [0, 0]
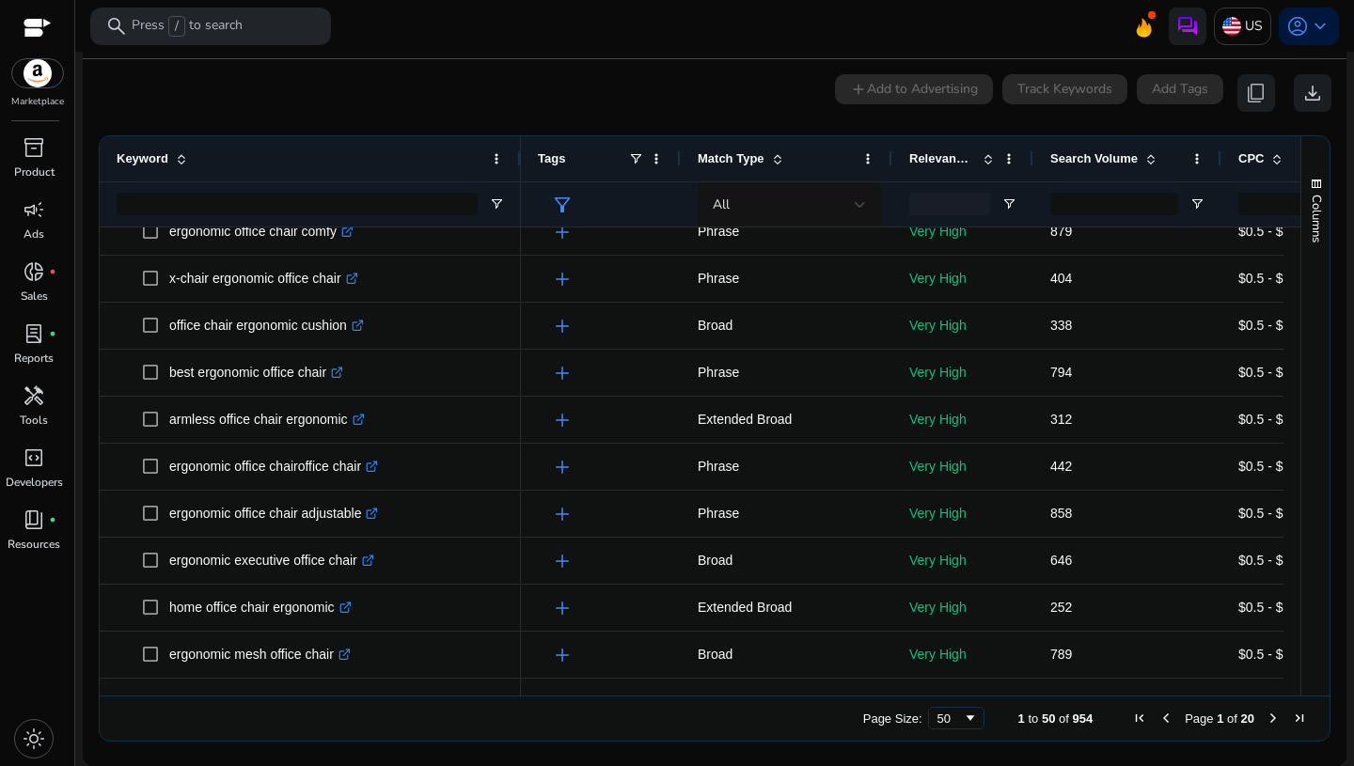
drag, startPoint x: 380, startPoint y: 156, endPoint x: 519, endPoint y: 162, distance: 139.3
click at [519, 162] on div at bounding box center [520, 158] width 8 height 45
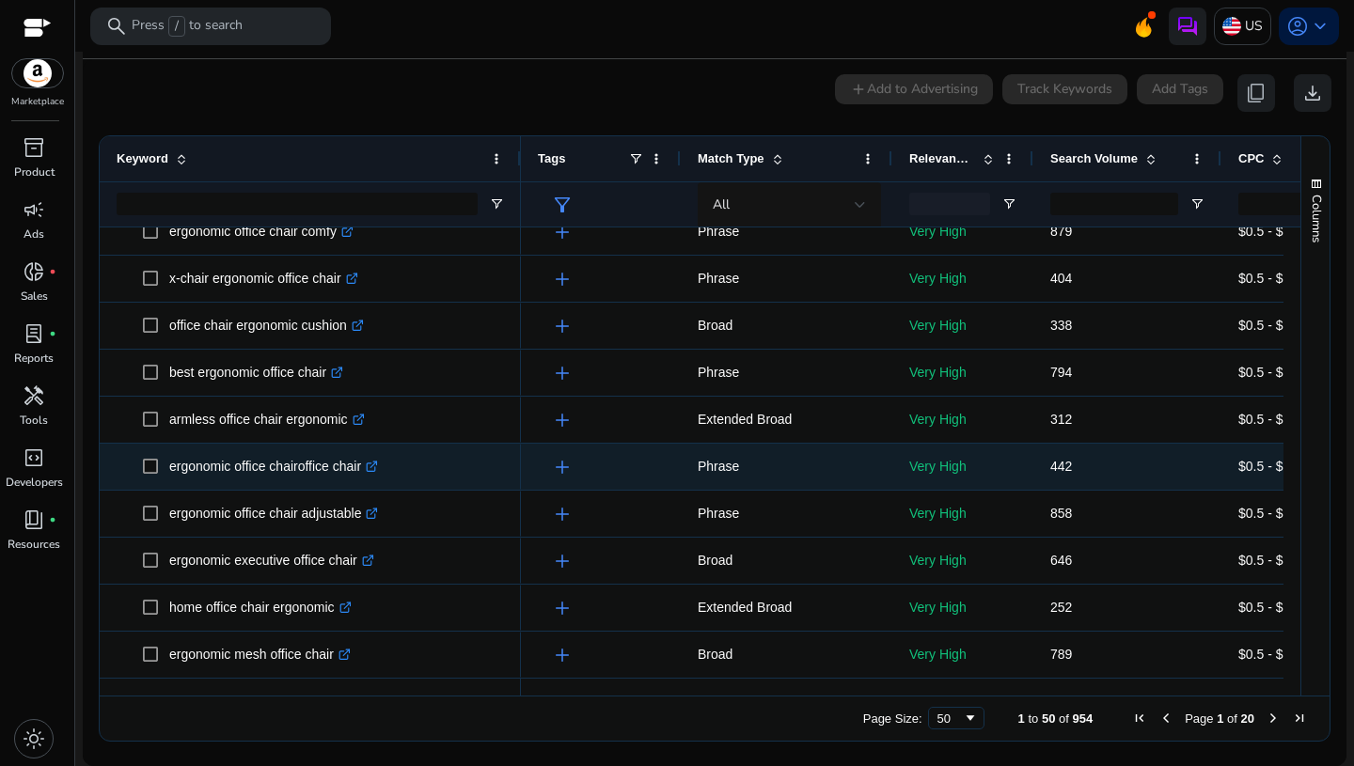
click at [1042, 470] on div "442" at bounding box center [1127, 467] width 188 height 46
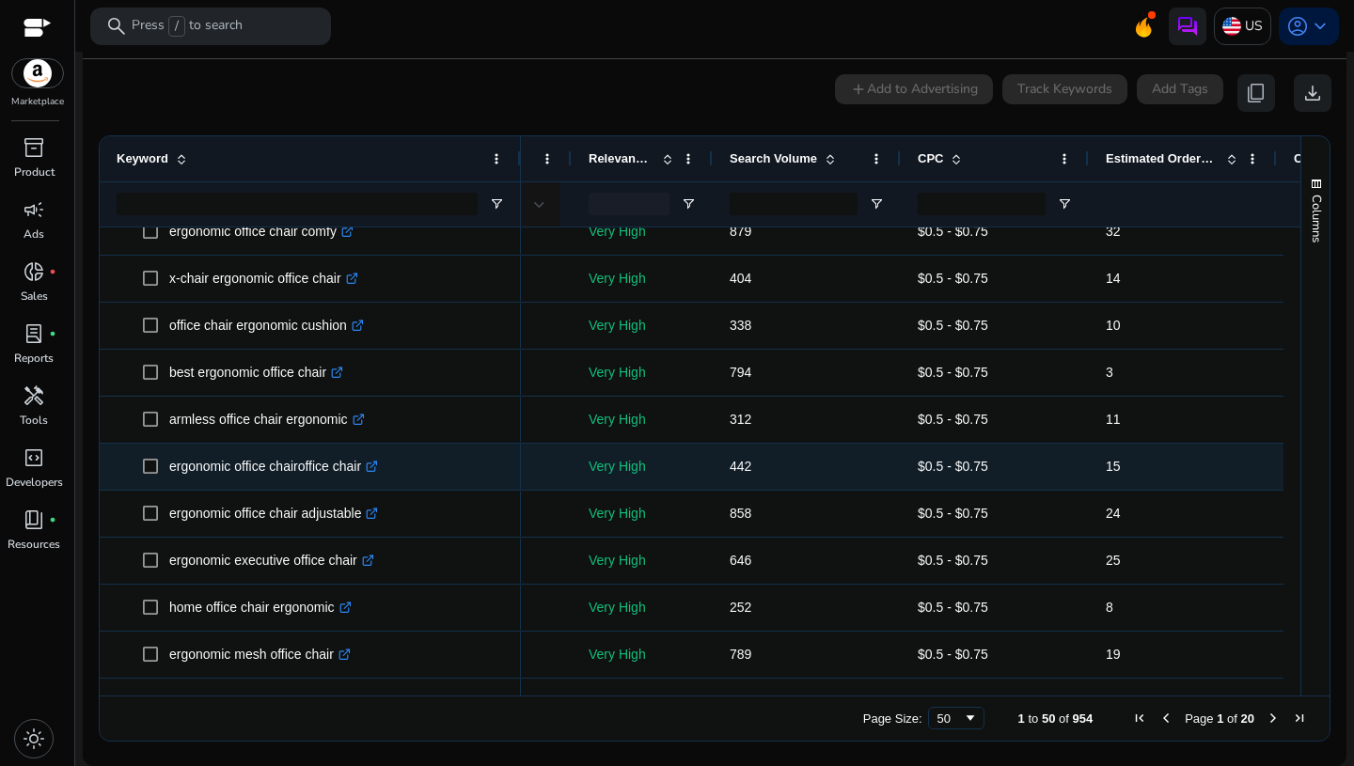
scroll to position [0, 509]
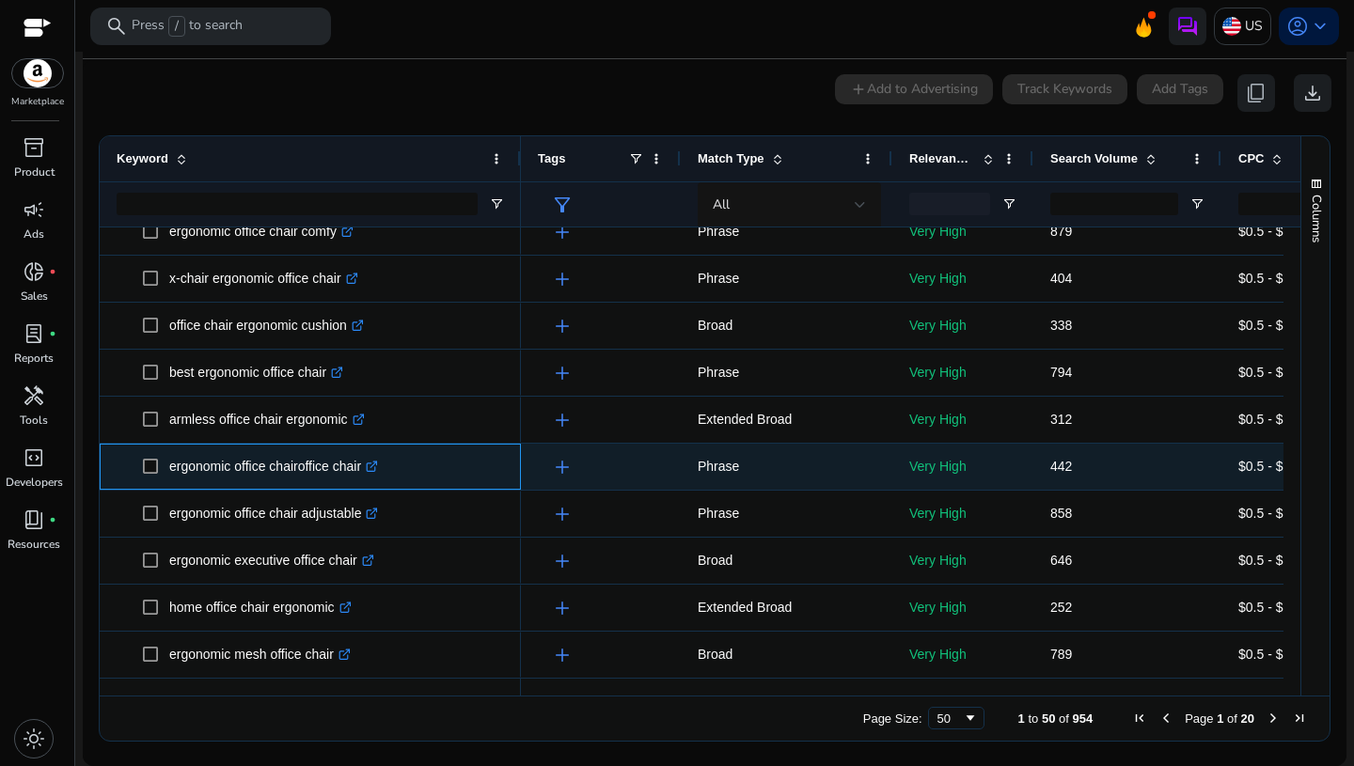
click at [378, 468] on icon ".st0{fill:#2c8af8}" at bounding box center [372, 467] width 12 height 12
drag, startPoint x: 168, startPoint y: 463, endPoint x: 369, endPoint y: 472, distance: 200.5
click at [369, 472] on p "ergonomic office chairoffice chair .st0{fill:#2c8af8}" at bounding box center [273, 467] width 209 height 39
click at [372, 472] on p "ergonomic office chairoffice chair .st0{fill:#2c8af8}" at bounding box center [273, 467] width 209 height 39
drag, startPoint x: 372, startPoint y: 472, endPoint x: 116, endPoint y: 462, distance: 256.9
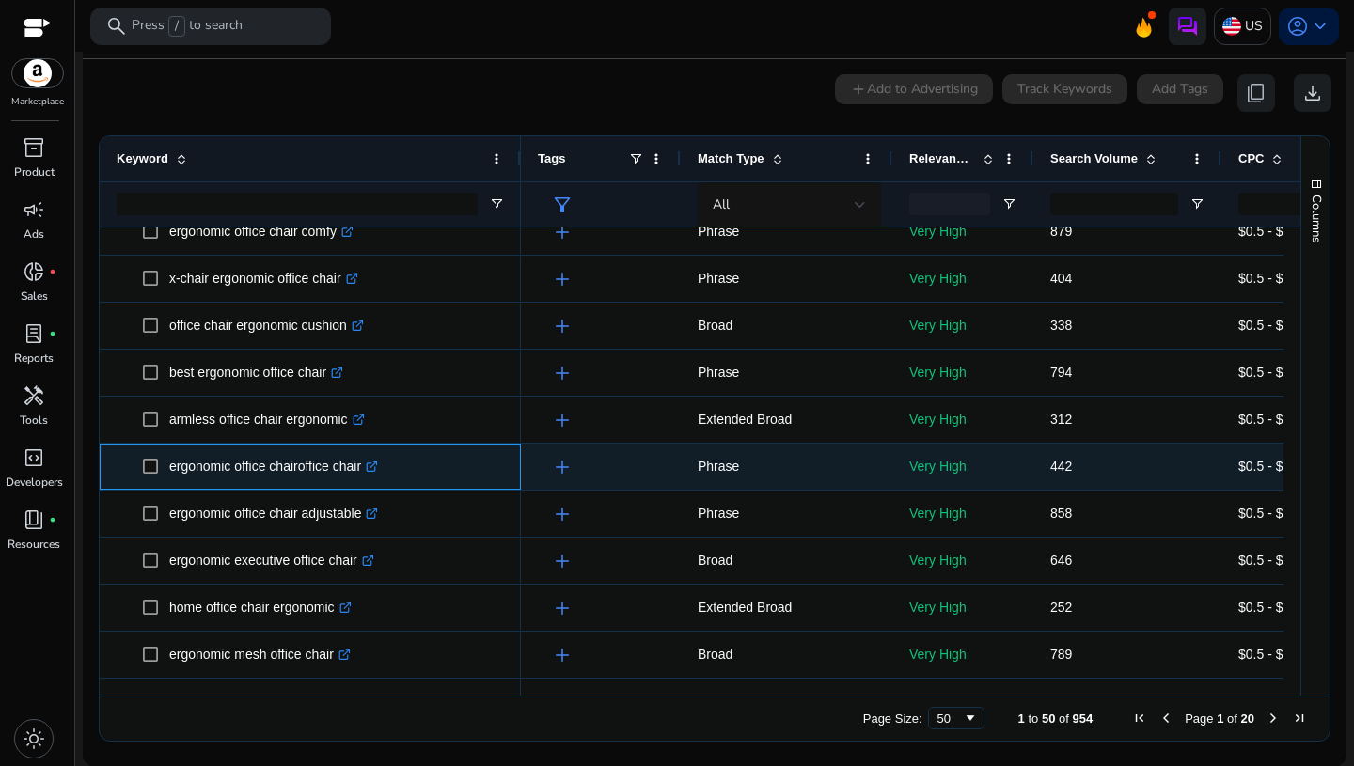
click at [117, 462] on span "ergonomic office chairoffice chair .st0{fill:#2c8af8}" at bounding box center [310, 467] width 387 height 39
copy span "ergonomic office chairoffice chair"
click at [547, 465] on app-icon "add" at bounding box center [560, 467] width 26 height 23
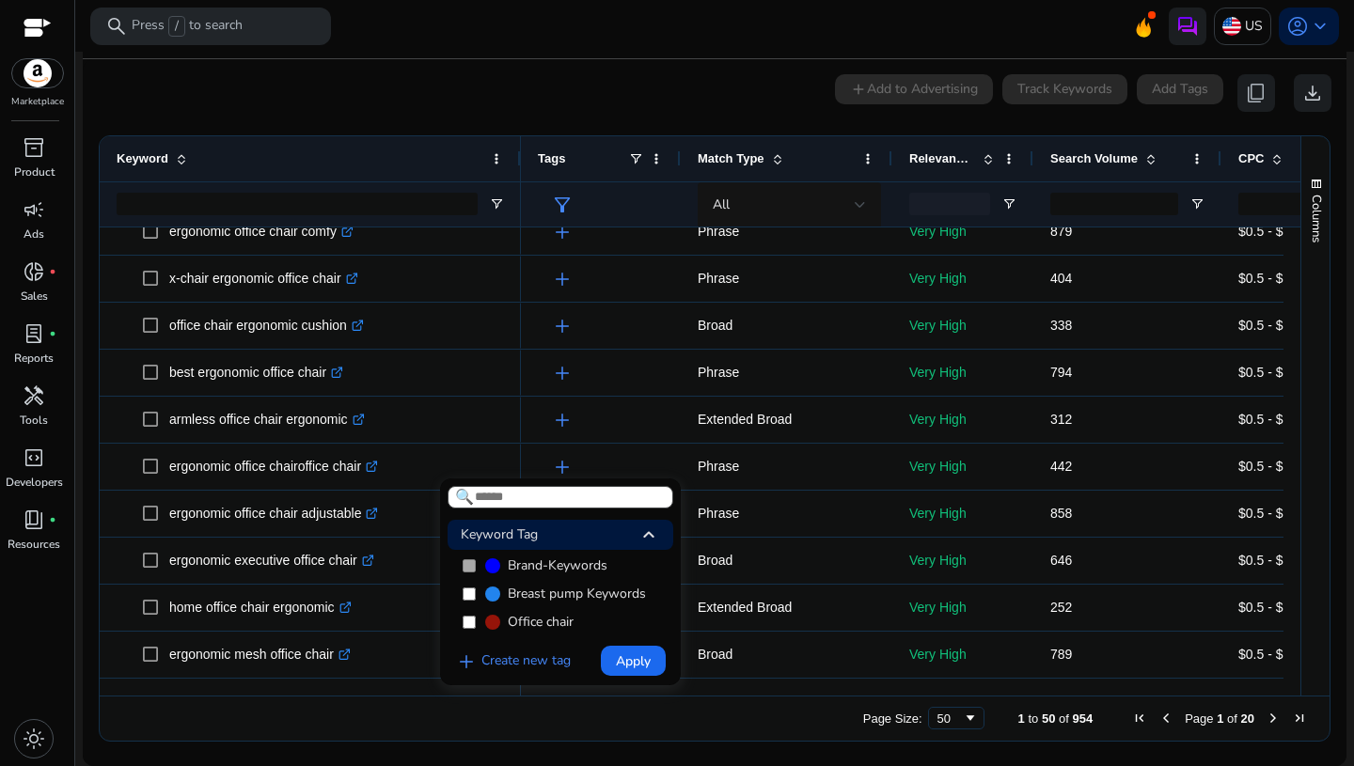
click at [527, 614] on span "Office chair" at bounding box center [541, 622] width 66 height 19
click at [616, 656] on span "Apply" at bounding box center [633, 662] width 35 height 20
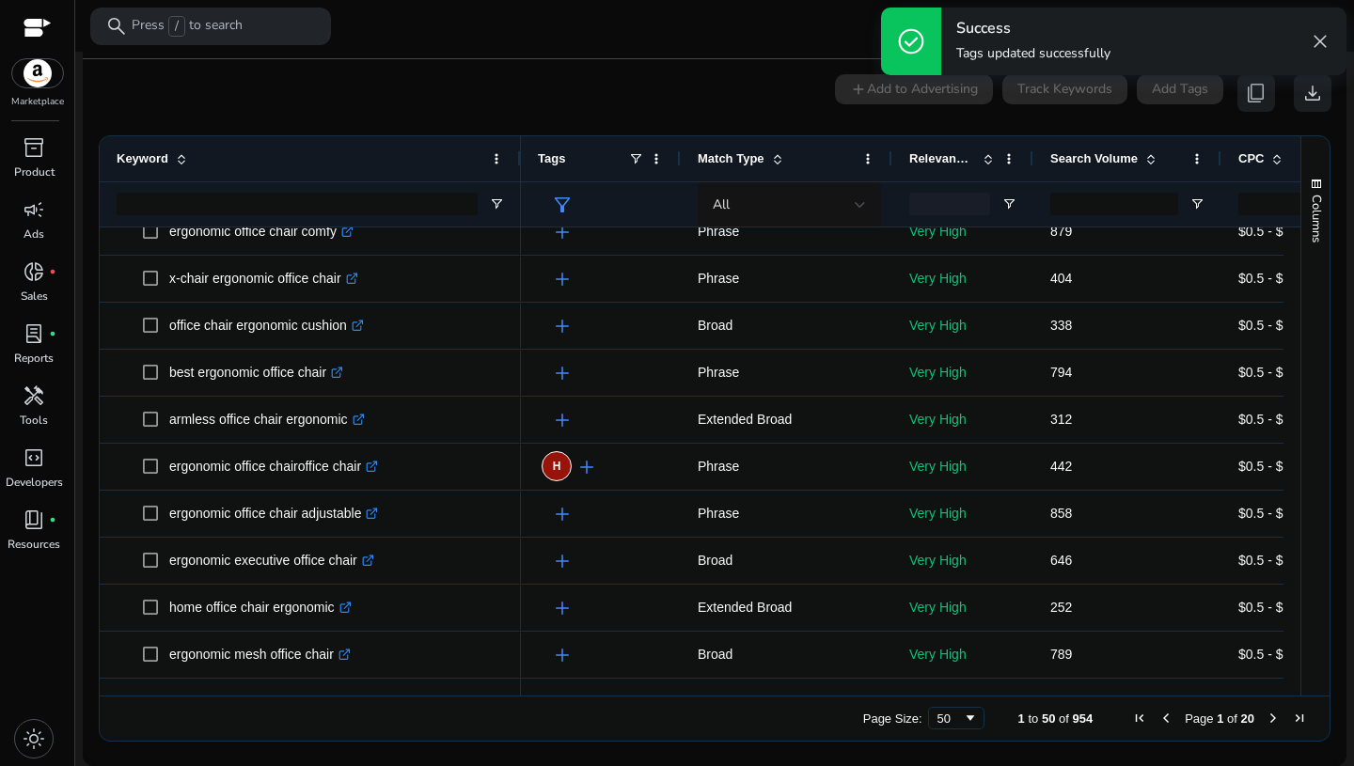
click at [944, 27] on div "Success Tags updated successfully close" at bounding box center [1143, 42] width 405 height 68
click at [987, 27] on h4 "Success" at bounding box center [1033, 29] width 154 height 18
click at [708, 89] on div "0 keyword(s) selected add Add to Advertising Track Keywords Add Tags content_co…" at bounding box center [715, 93] width 1234 height 38
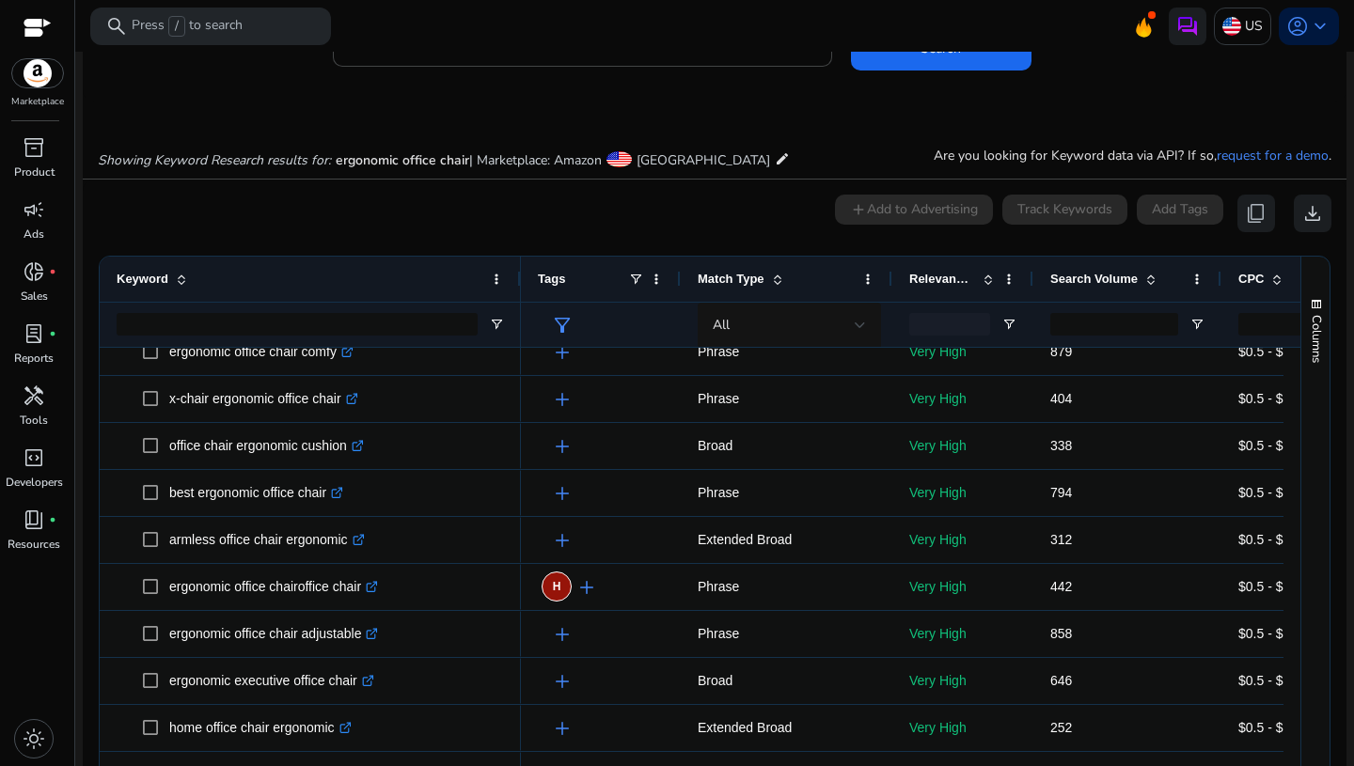
scroll to position [150, 0]
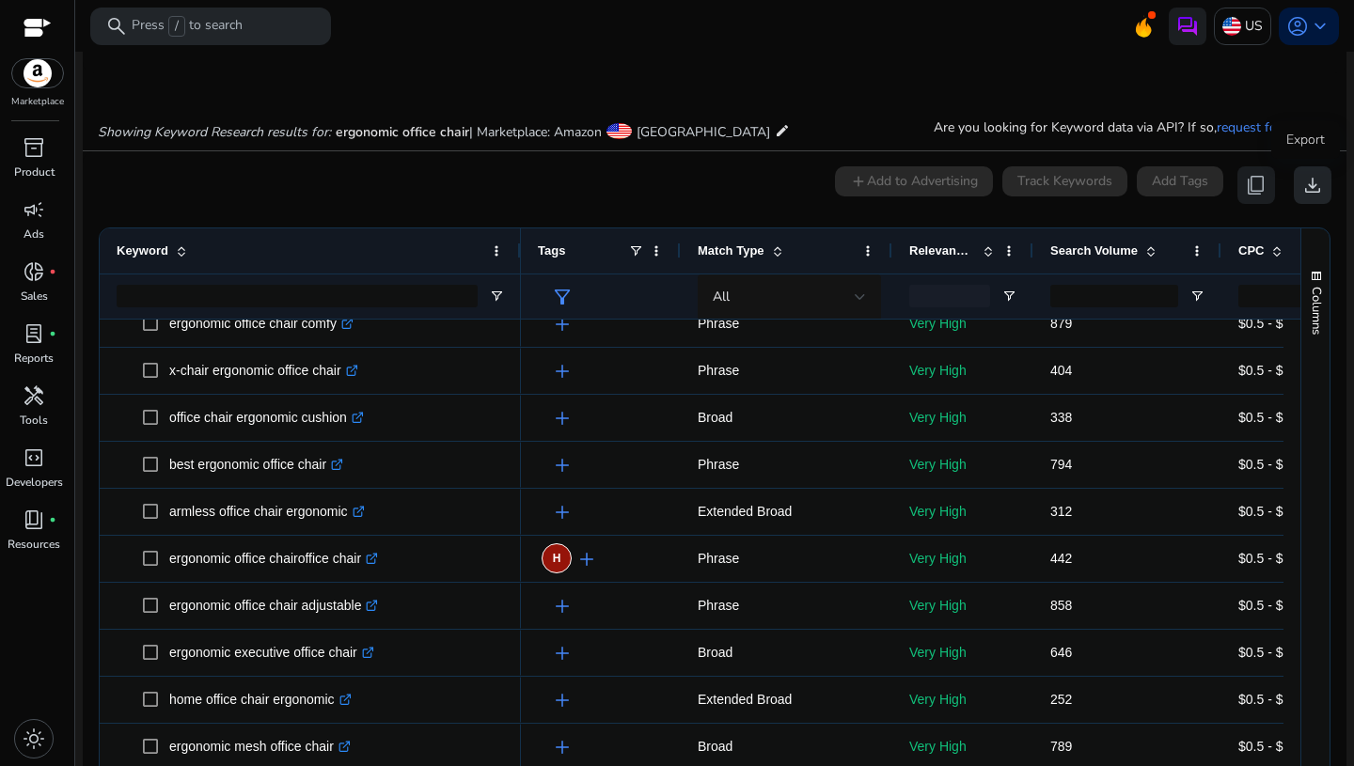
click at [1311, 184] on span "download" at bounding box center [1312, 185] width 23 height 23
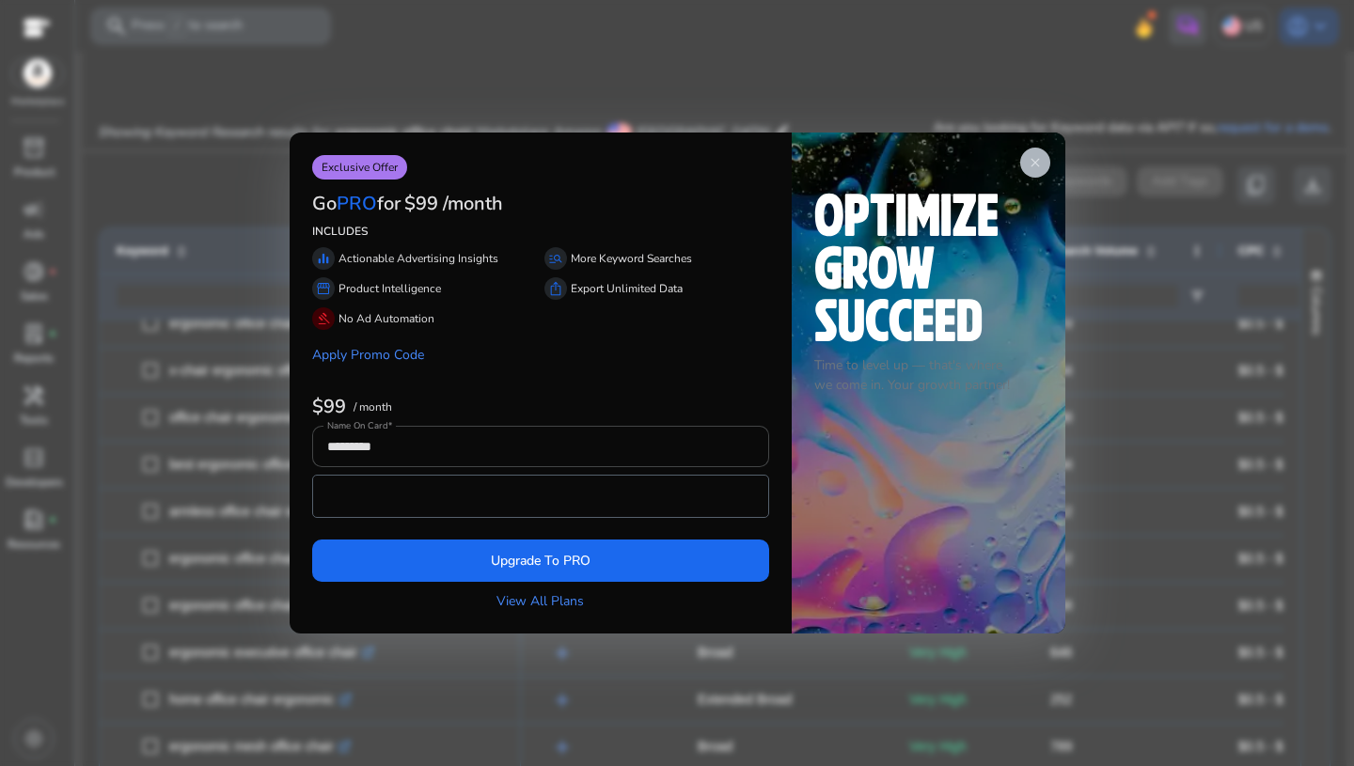
click at [1037, 169] on span "close" at bounding box center [1035, 162] width 15 height 15
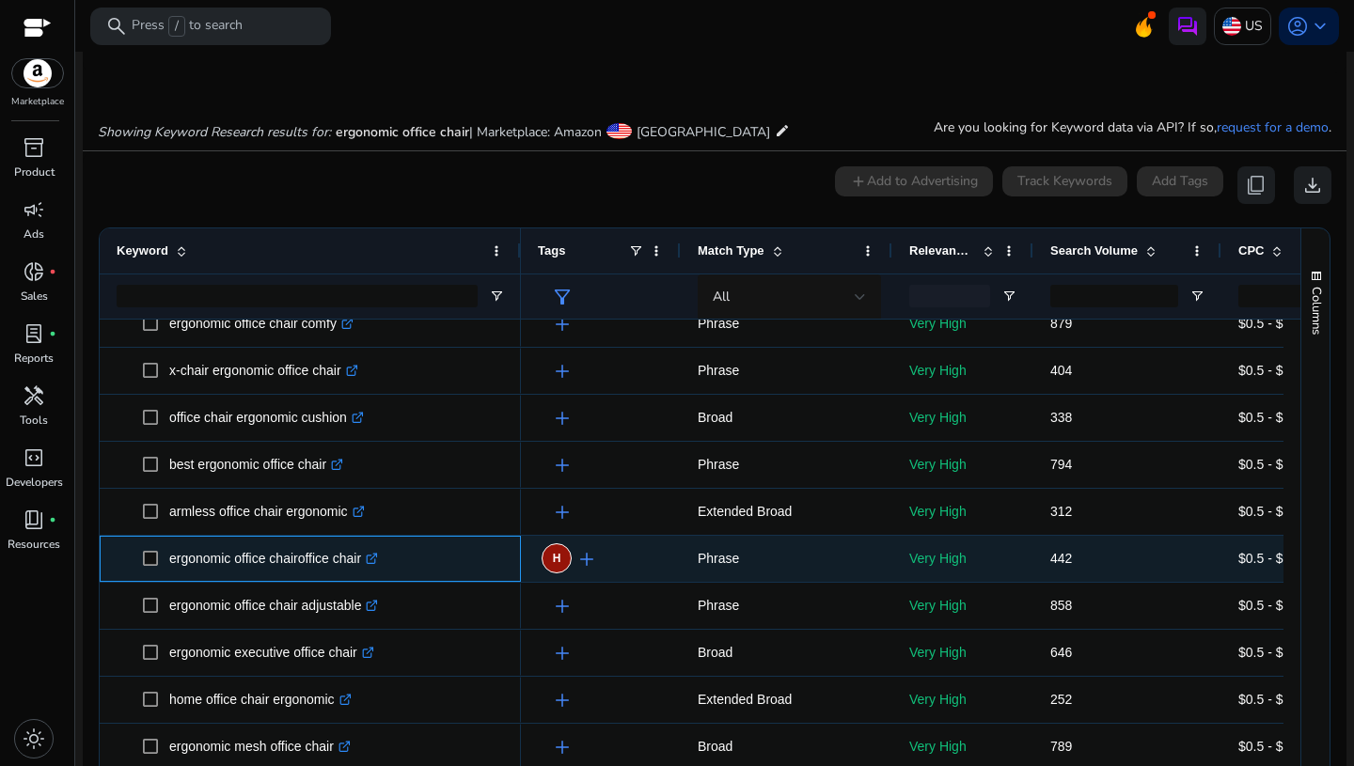
drag, startPoint x: 373, startPoint y: 564, endPoint x: 131, endPoint y: 548, distance: 243.1
click at [131, 548] on span "ergonomic office chairoffice chair .st0{fill:#2c8af8}" at bounding box center [310, 559] width 387 height 39
copy span "ergonomic office chairoffice chair"
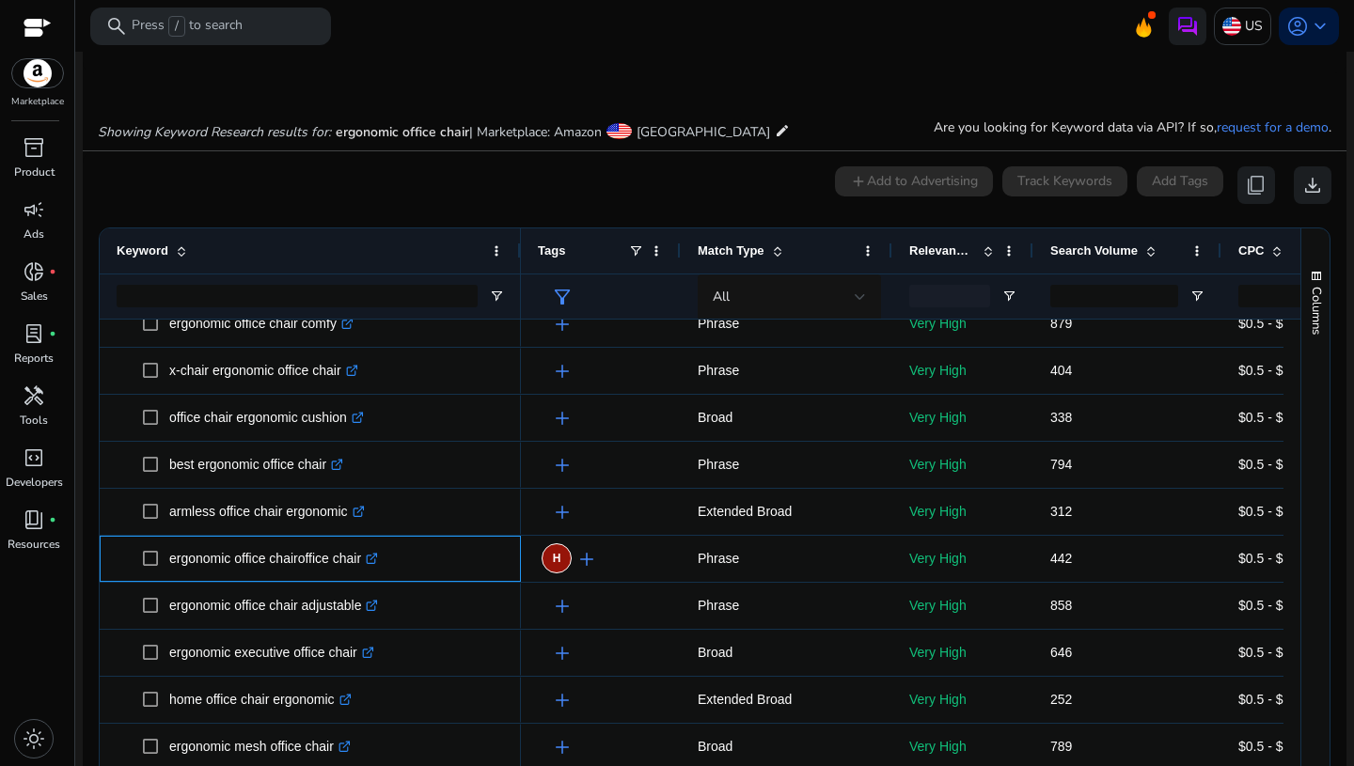
drag, startPoint x: 1293, startPoint y: 487, endPoint x: 1292, endPoint y: 511, distance: 23.5
click at [1292, 511] on div "Keyword Match Type Relevance Score CPC" at bounding box center [715, 508] width 1230 height 559
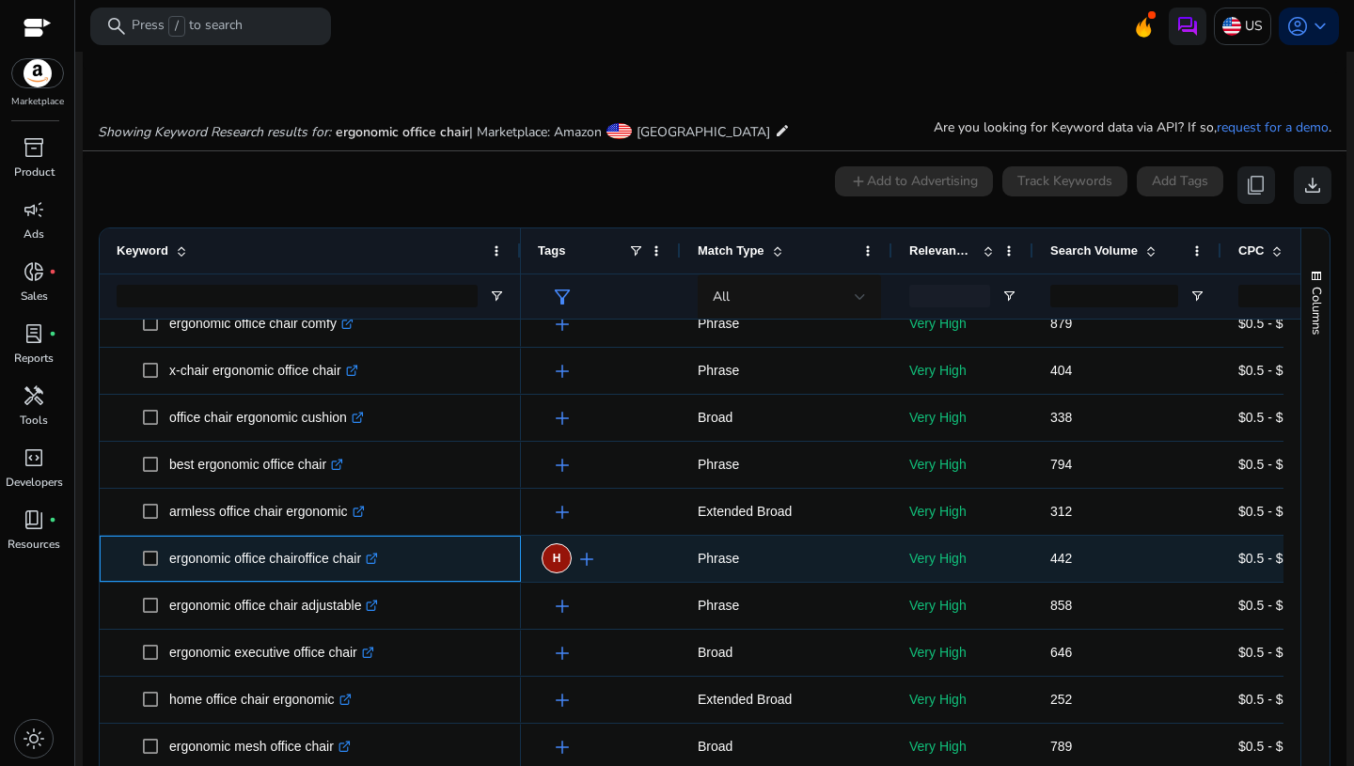
click at [510, 572] on div "ergonomic office chairoffice chair .st0{fill:#2c8af8}" at bounding box center [310, 559] width 421 height 46
click at [515, 574] on div "ergonomic office chairoffice chair .st0{fill:#2c8af8}" at bounding box center [310, 559] width 421 height 46
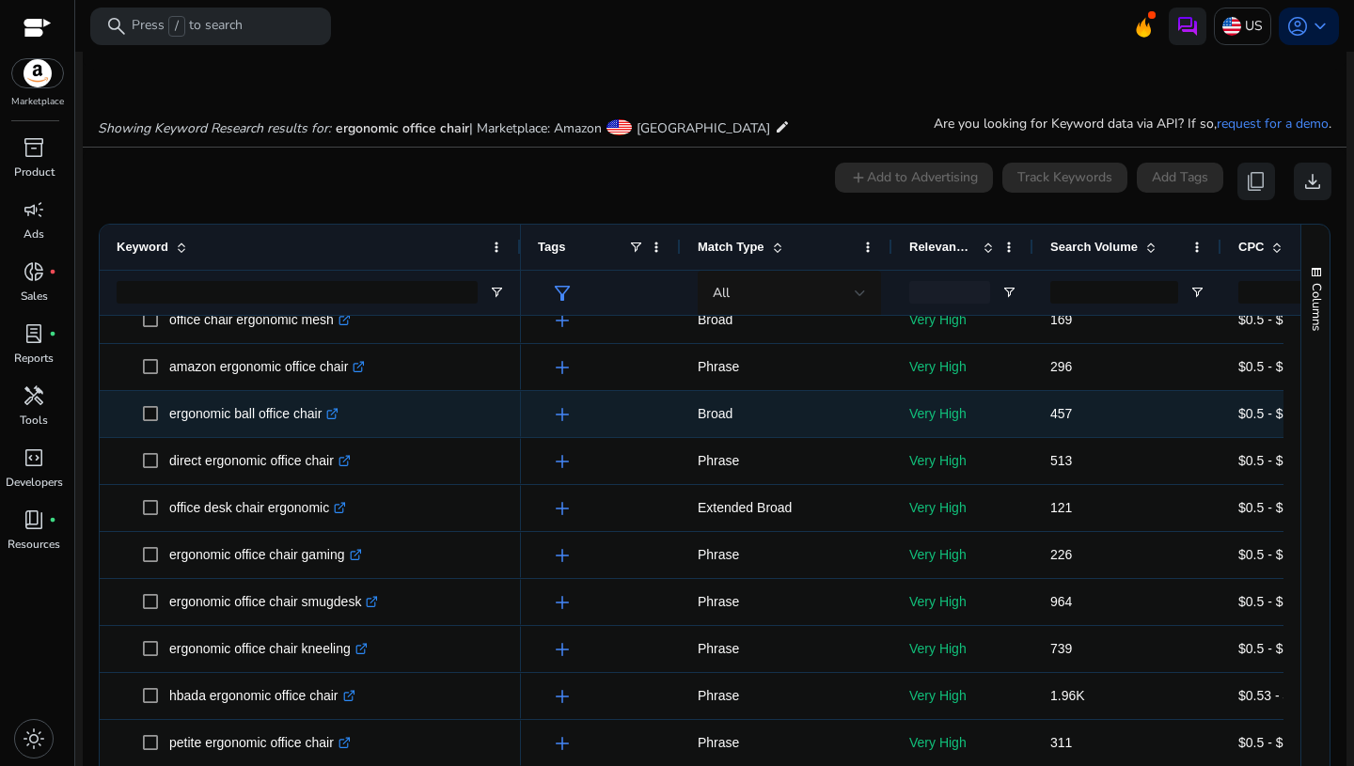
scroll to position [1241, 0]
